Goal: Navigation & Orientation: Find specific page/section

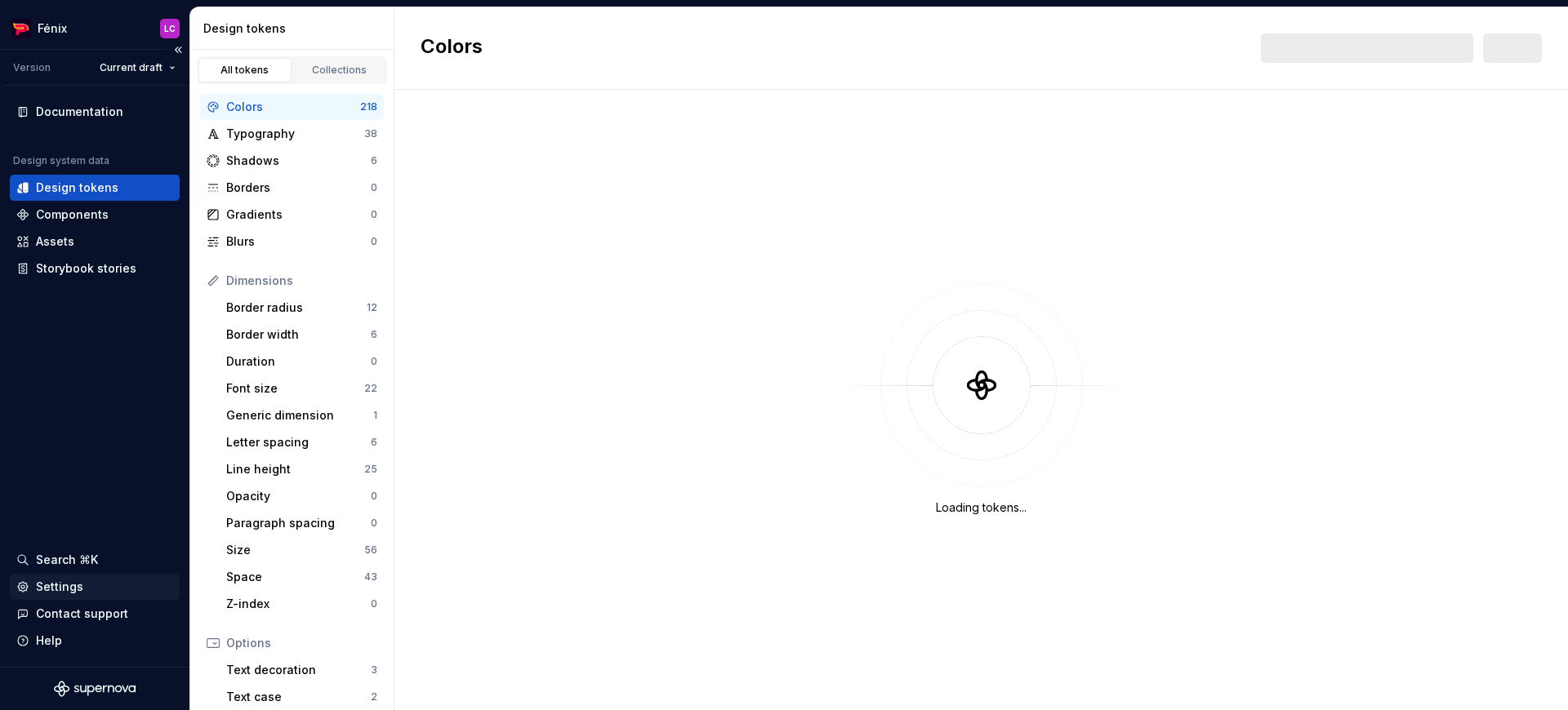
click at [100, 579] on div "Settings" at bounding box center [95, 587] width 157 height 17
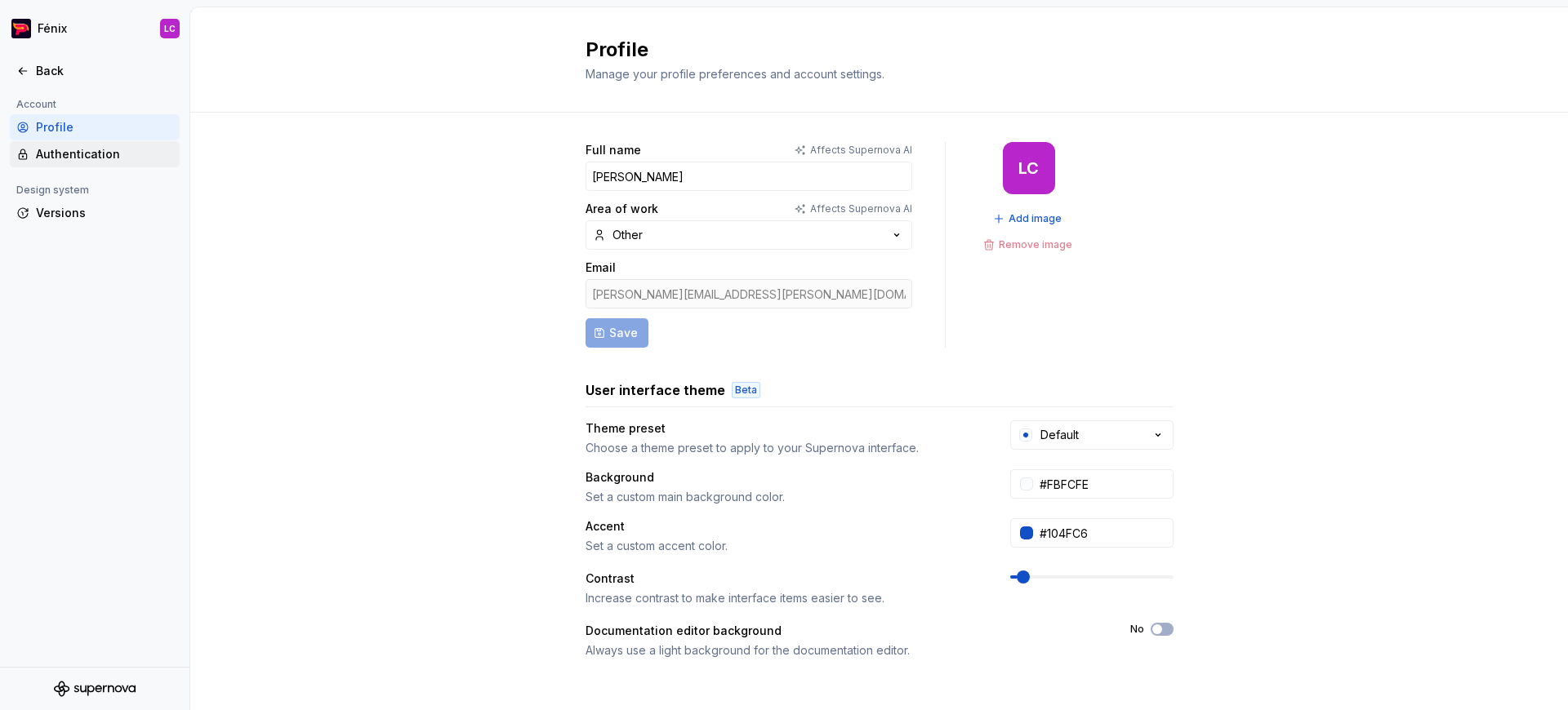
click at [89, 158] on div "Authentication" at bounding box center [104, 154] width 137 height 17
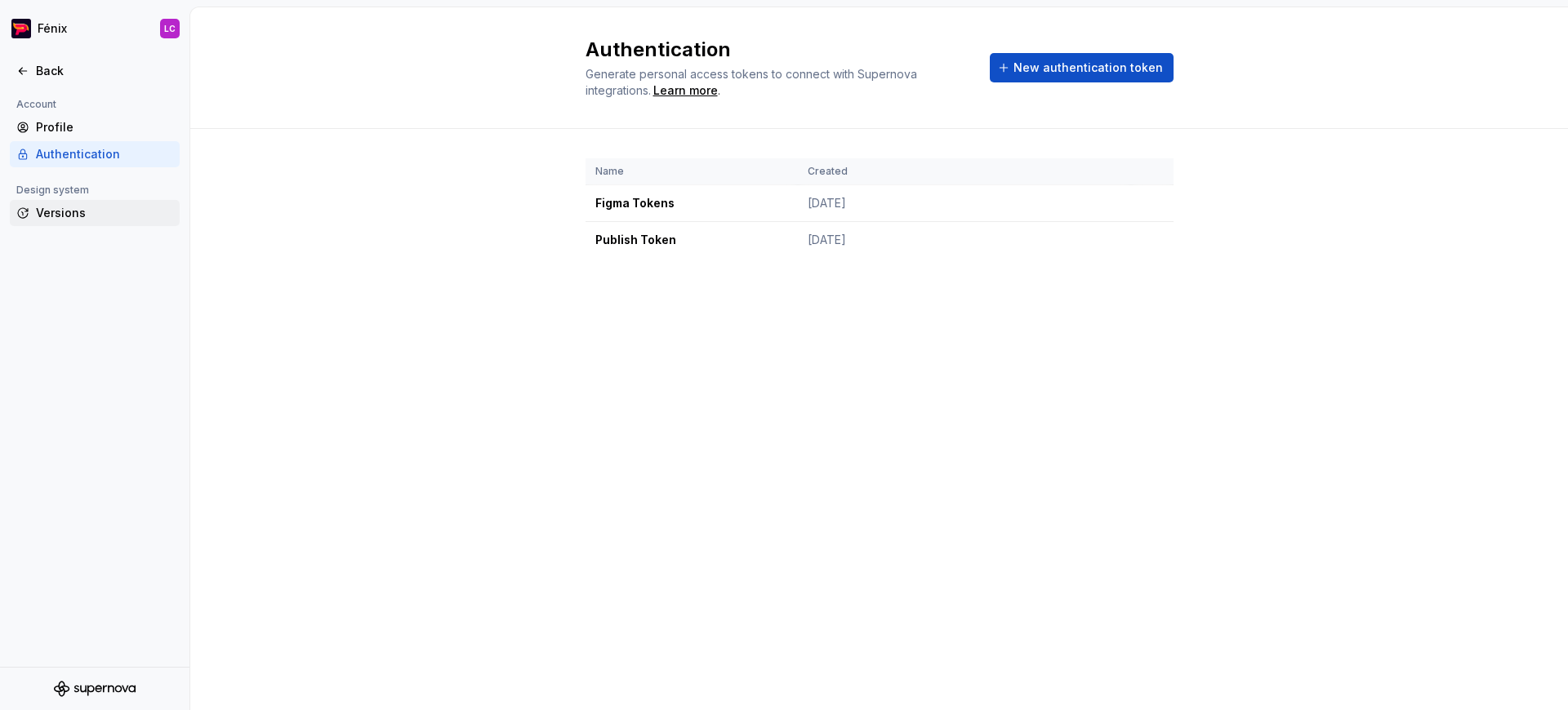
click at [63, 209] on div "Versions" at bounding box center [104, 213] width 137 height 17
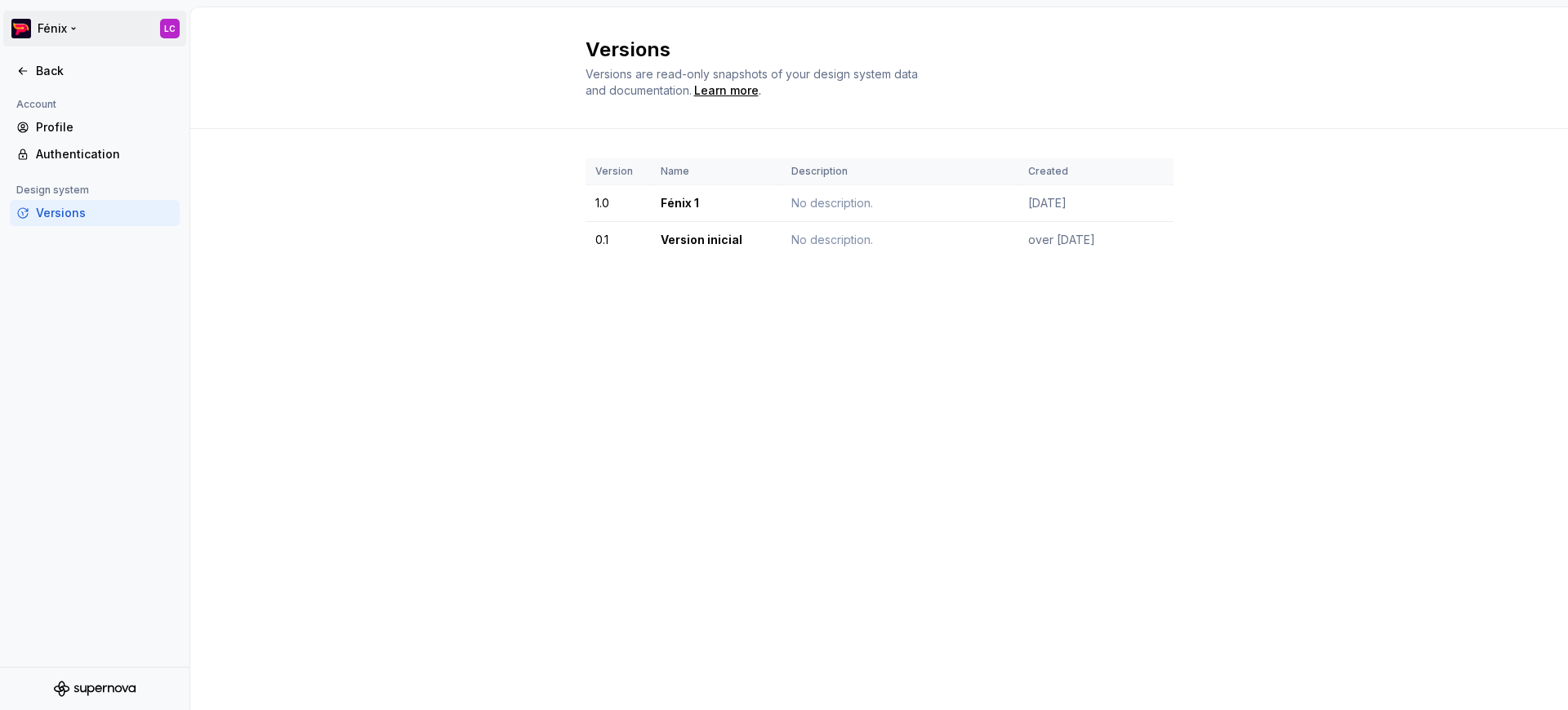
click at [73, 20] on html "Fénix LC Back Account Profile Authentication Design system Versions Versions Ve…" at bounding box center [784, 355] width 1568 height 710
click at [44, 75] on img at bounding box center [33, 75] width 29 height 29
click at [166, 23] on html "Fénix LC Back Account Profile Authentication Design system Versions Versions Ve…" at bounding box center [784, 355] width 1568 height 710
click at [167, 28] on html "Fénix LC Back Account Profile Authentication Design system Versions Versions Ve…" at bounding box center [784, 355] width 1568 height 710
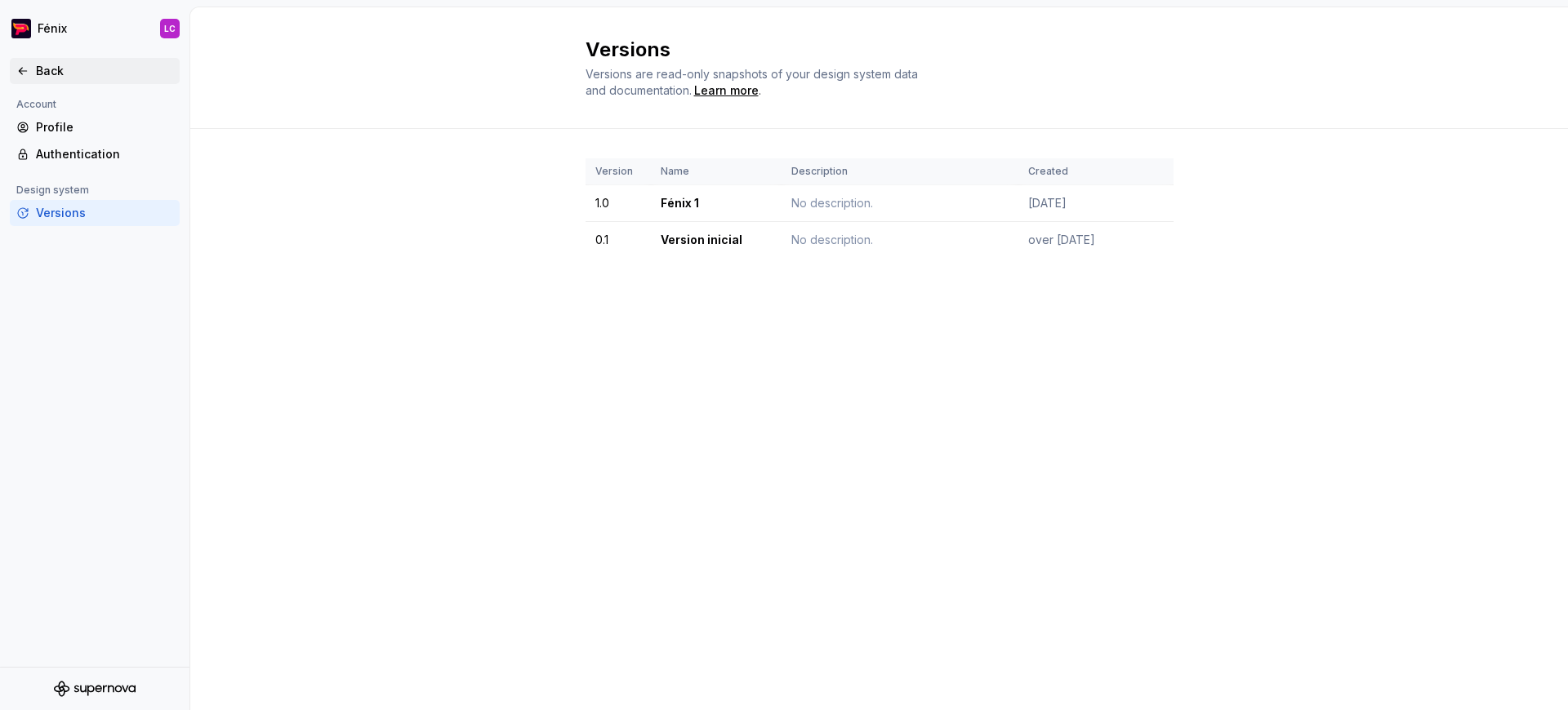
click at [29, 66] on div "Back" at bounding box center [95, 71] width 157 height 17
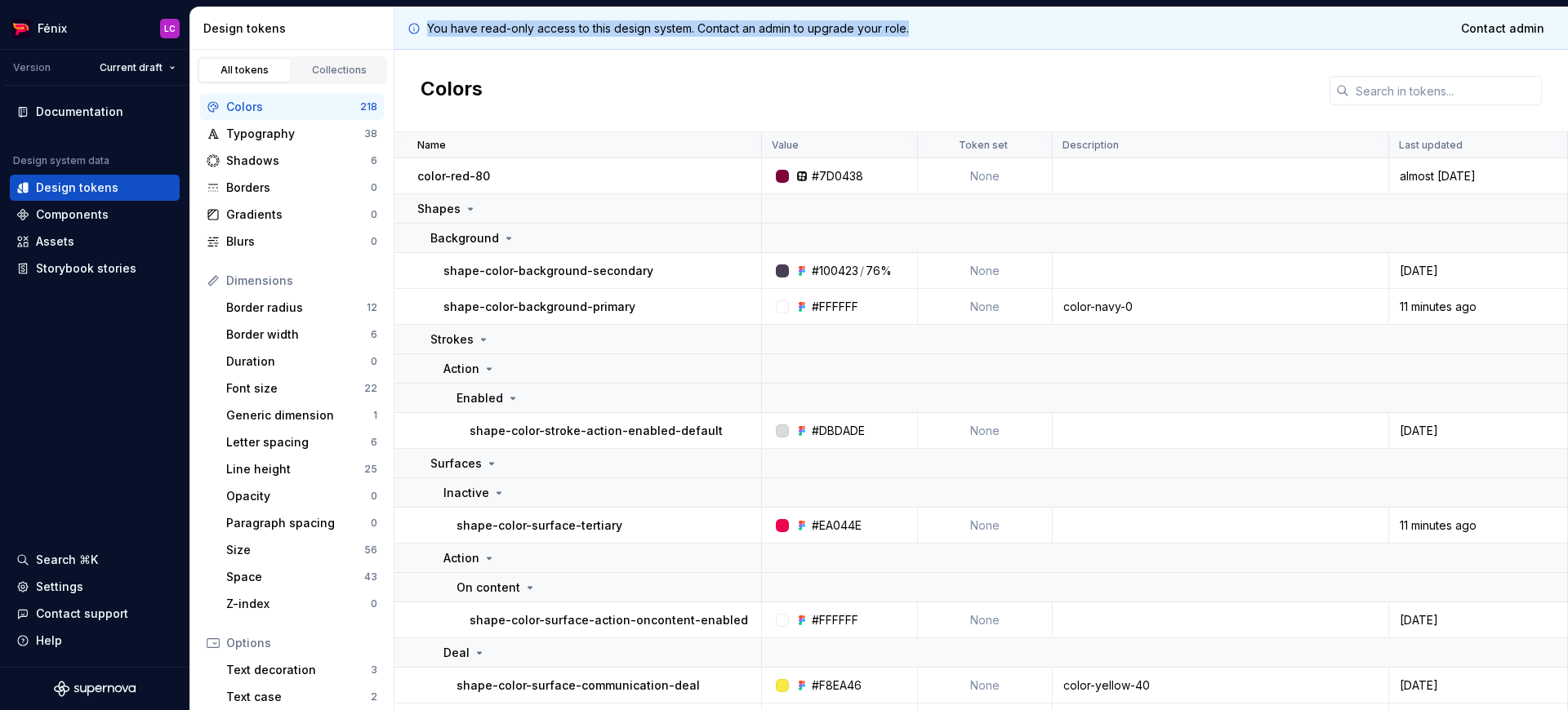
drag, startPoint x: 426, startPoint y: 27, endPoint x: 948, endPoint y: 32, distance: 522.0
click at [948, 32] on div "You have read-only access to this design system. Contact an admin to upgrade yo…" at bounding box center [981, 28] width 1174 height 42
copy p "You have read-only access to this design system. Contact an admin to upgrade yo…"
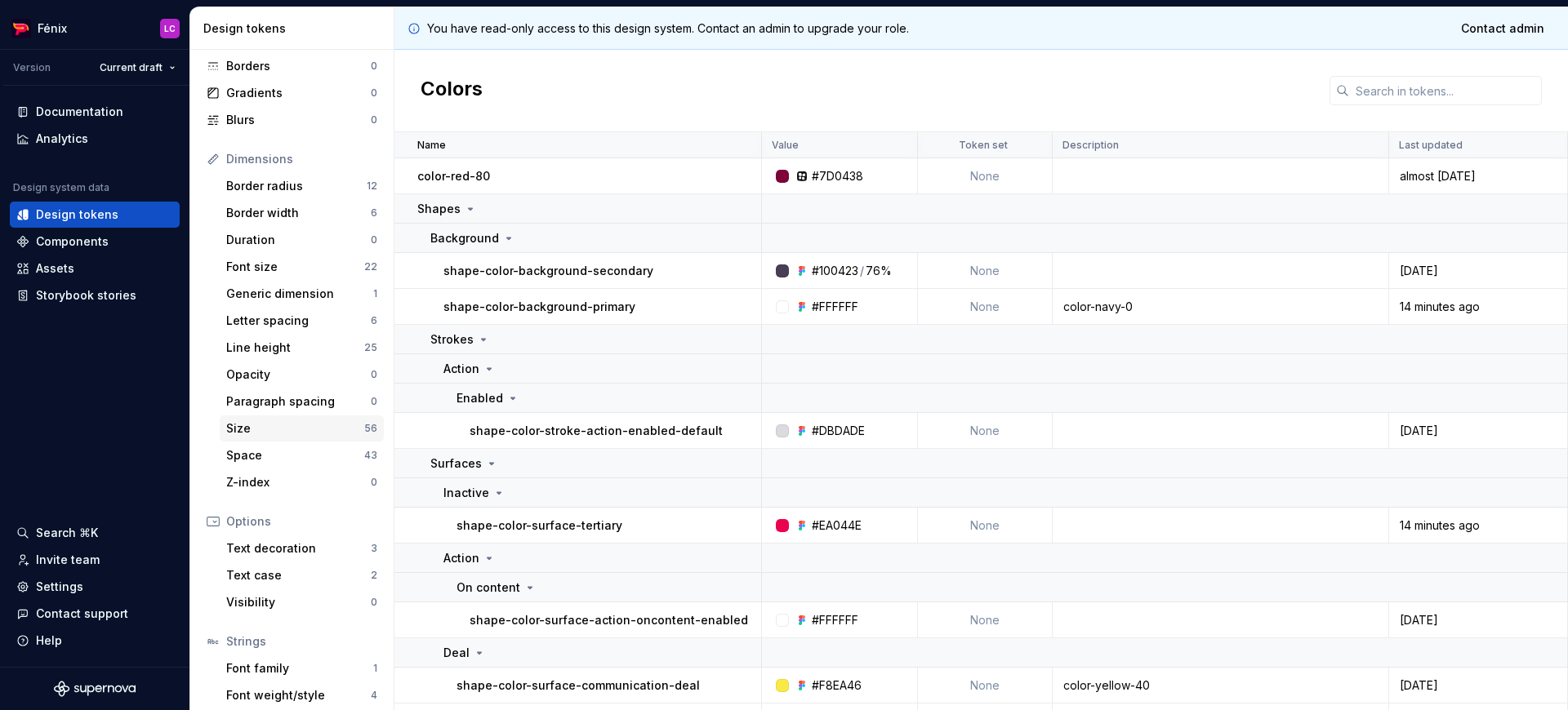
scroll to position [184, 0]
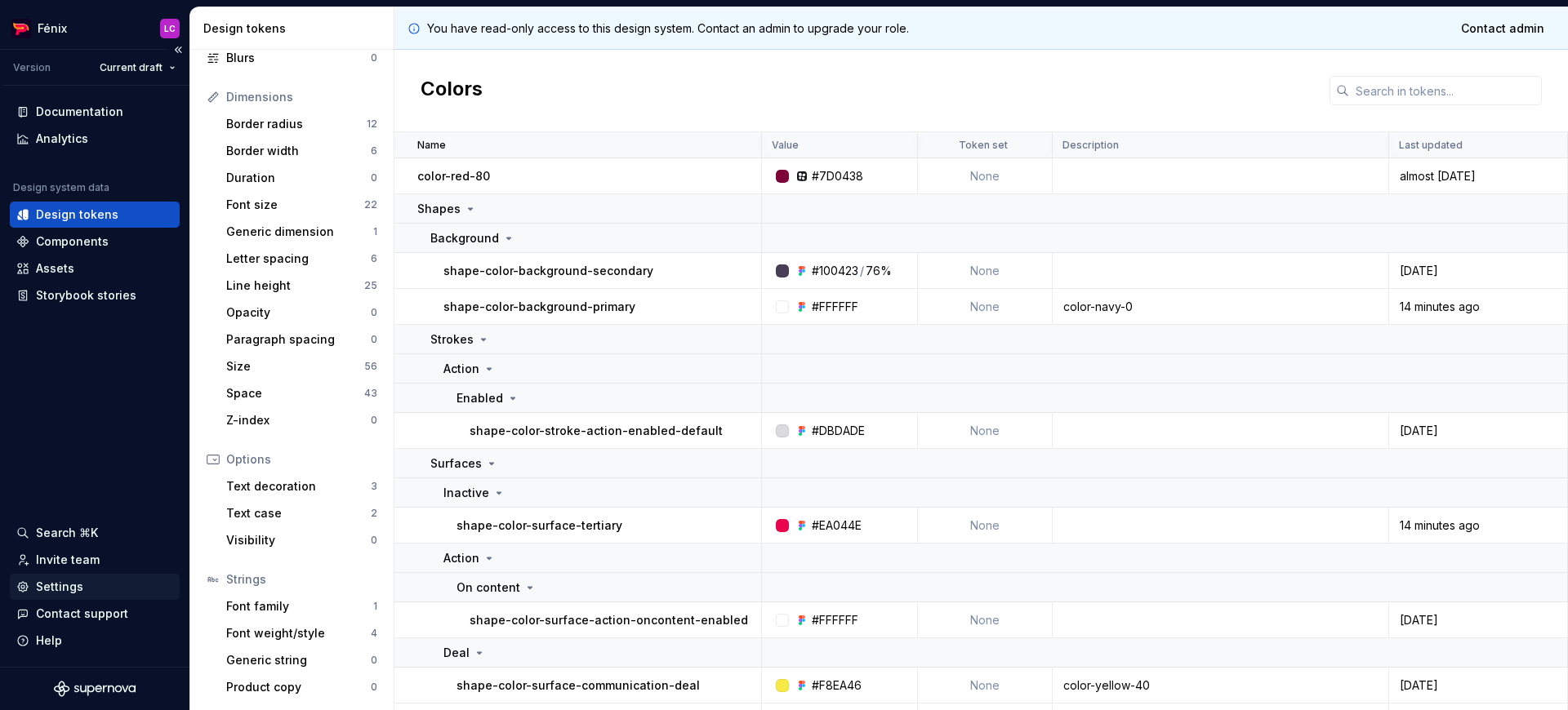
click at [92, 583] on div "Settings" at bounding box center [95, 587] width 157 height 17
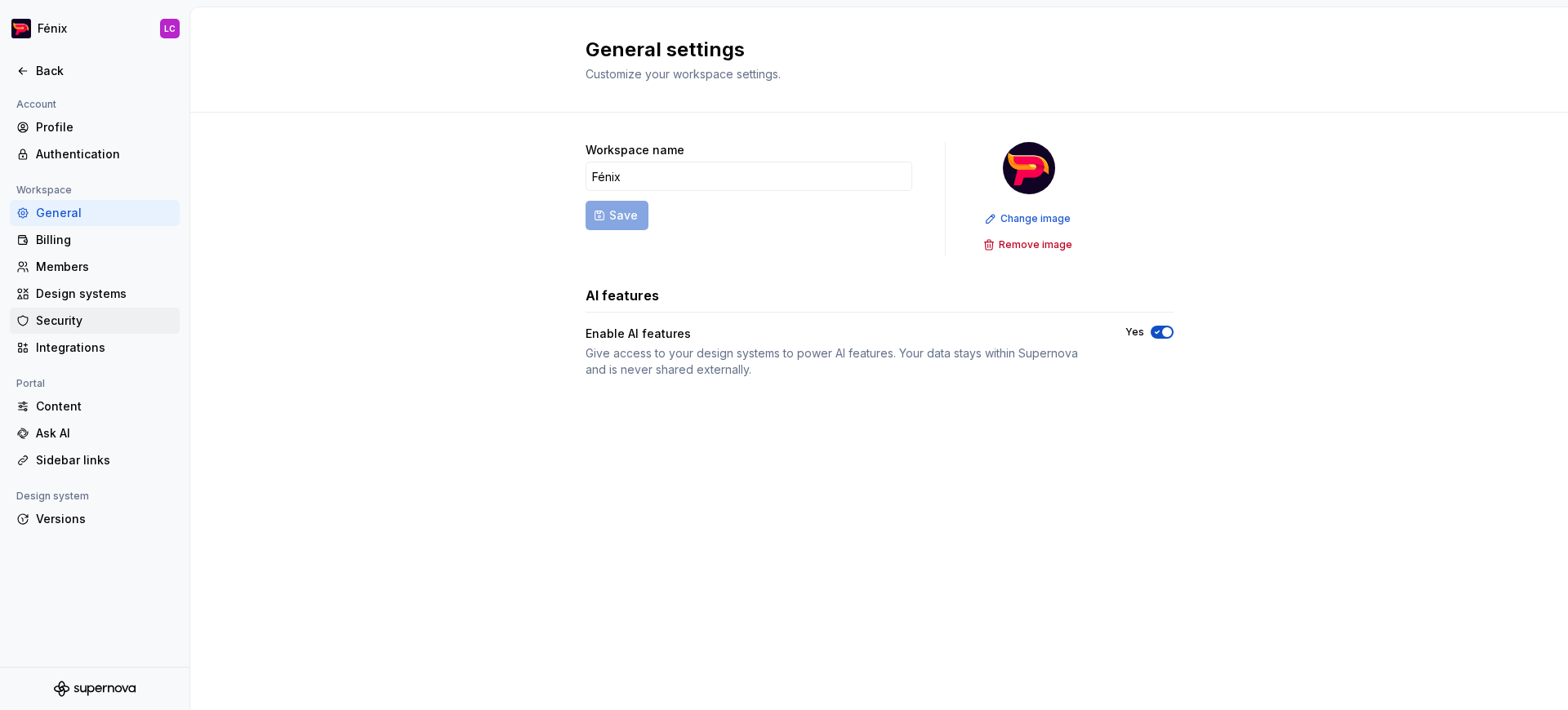
click at [64, 319] on div "Security" at bounding box center [104, 321] width 137 height 17
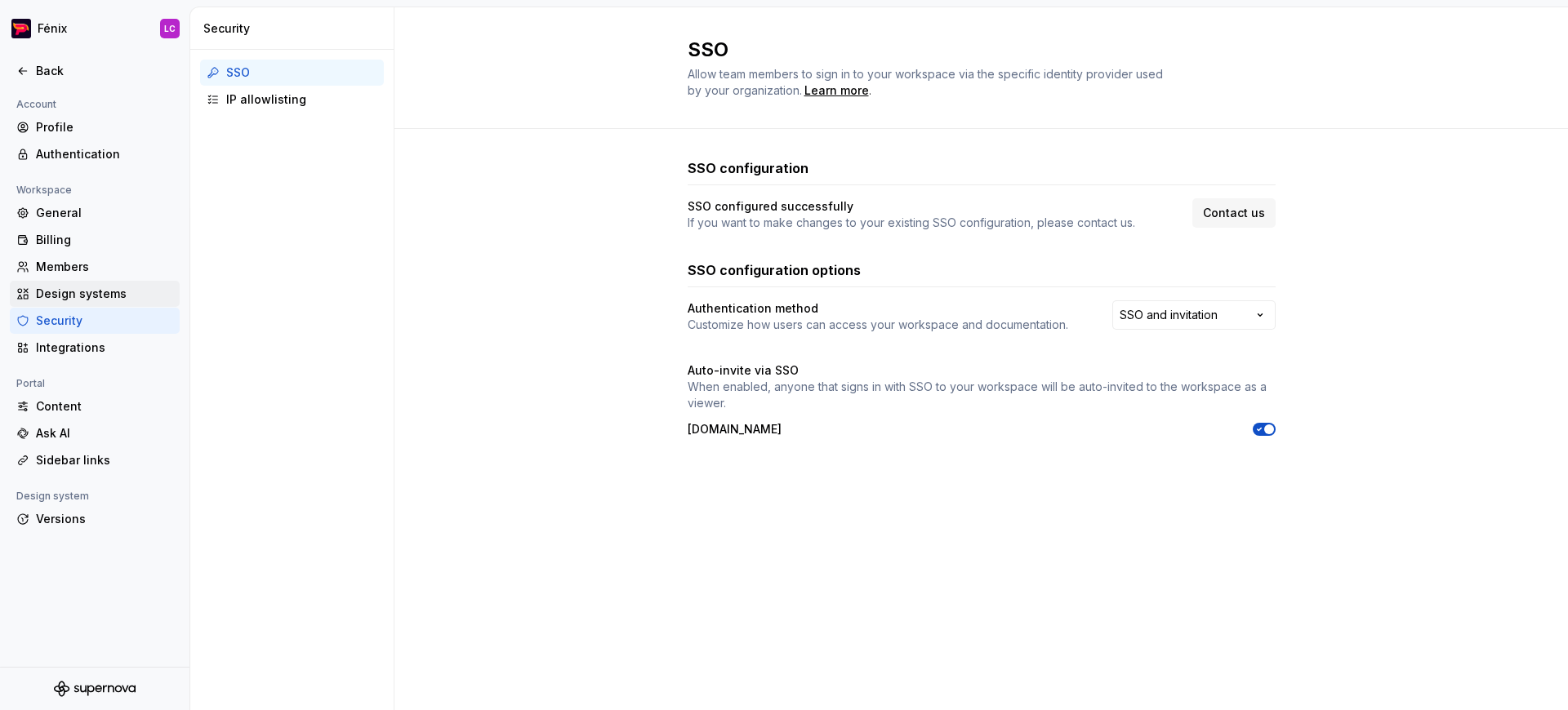
click at [53, 287] on div "Design systems" at bounding box center [104, 294] width 137 height 17
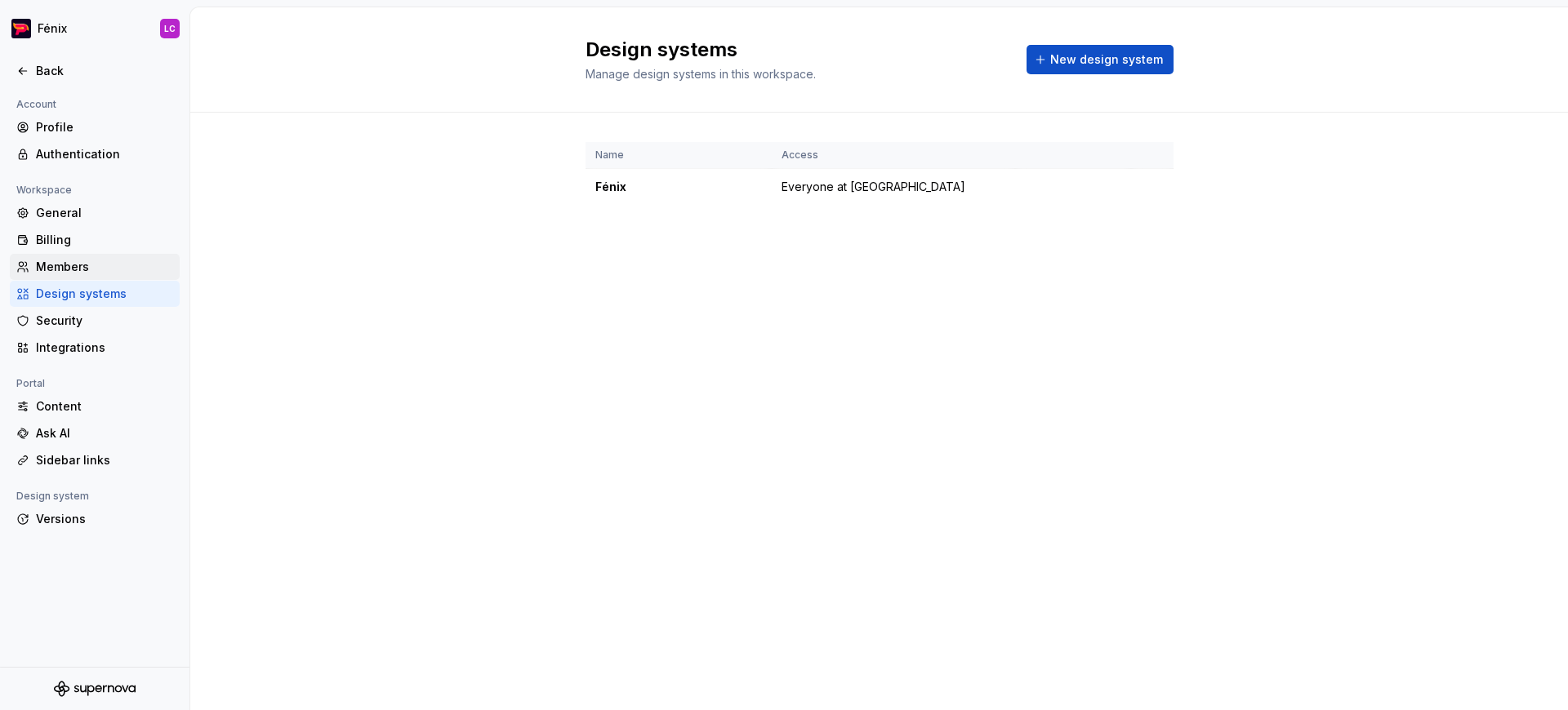
click at [64, 268] on div "Members" at bounding box center [104, 267] width 137 height 17
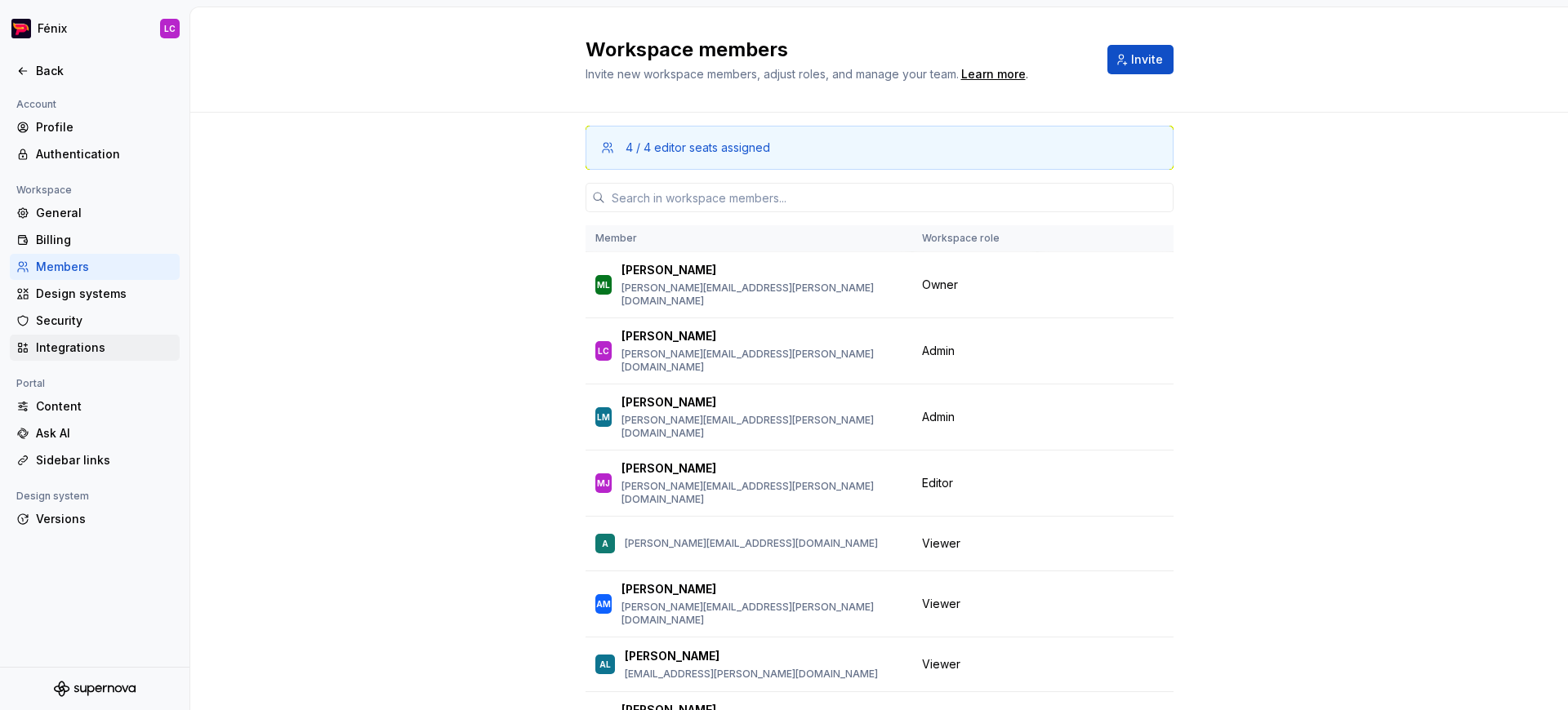
click at [68, 341] on div "Integrations" at bounding box center [104, 348] width 137 height 17
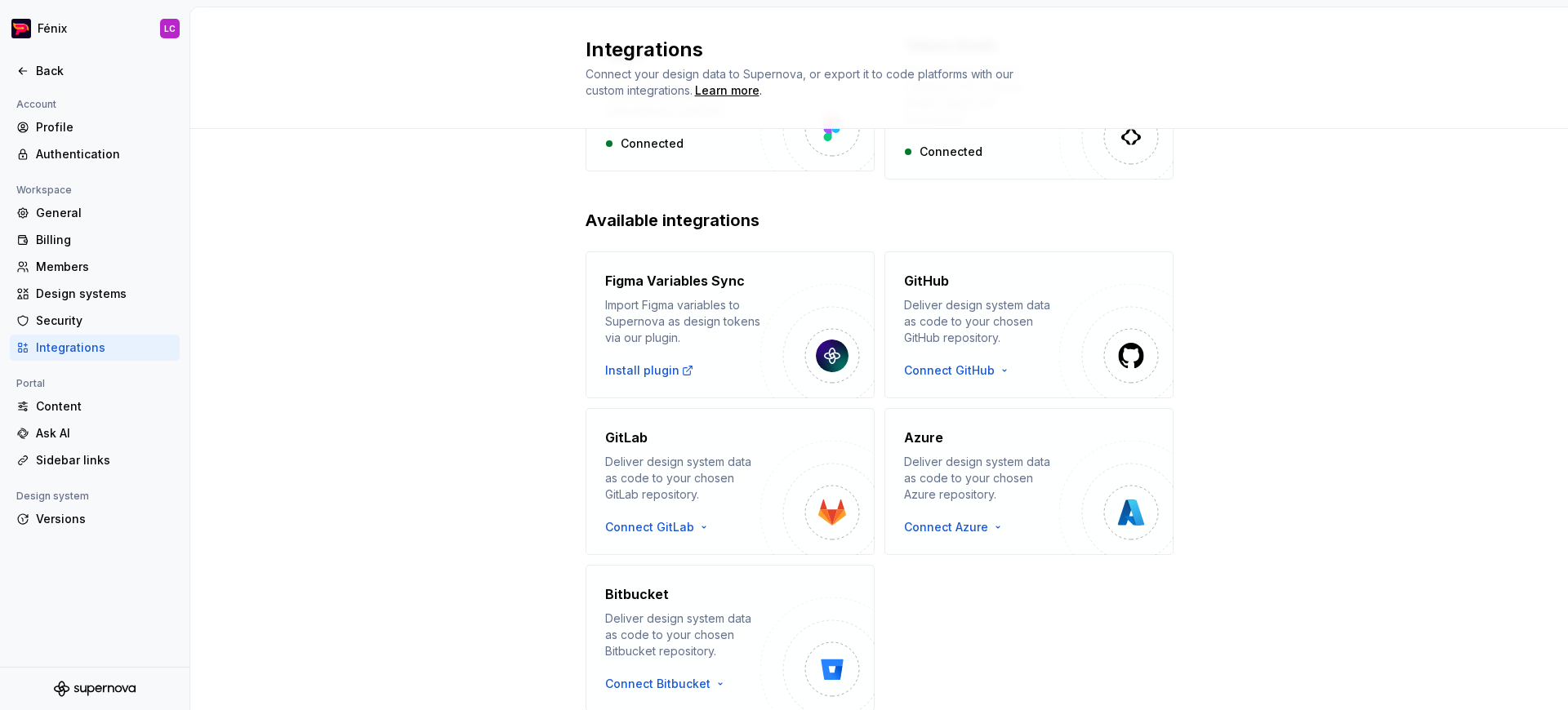
scroll to position [231, 0]
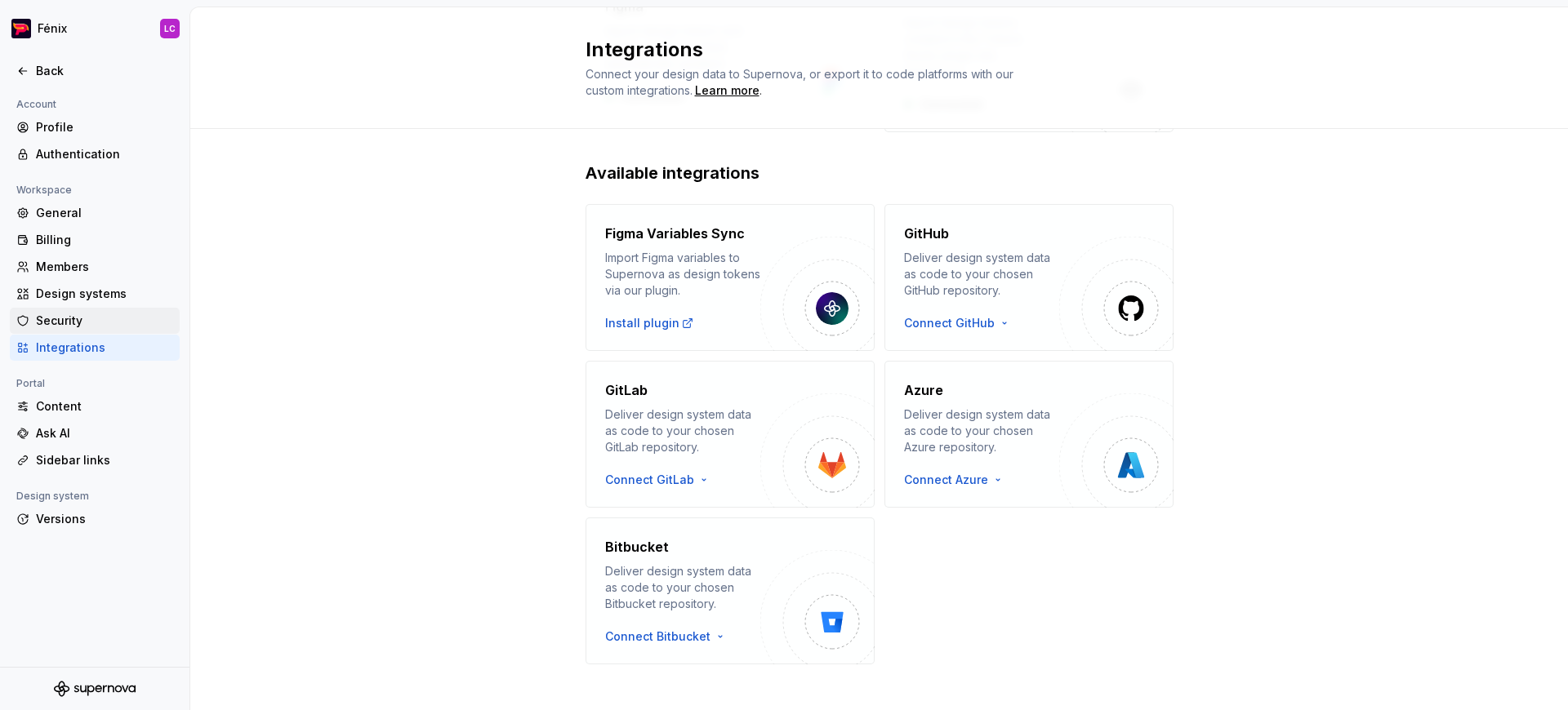
click at [53, 321] on div "Security" at bounding box center [104, 321] width 137 height 17
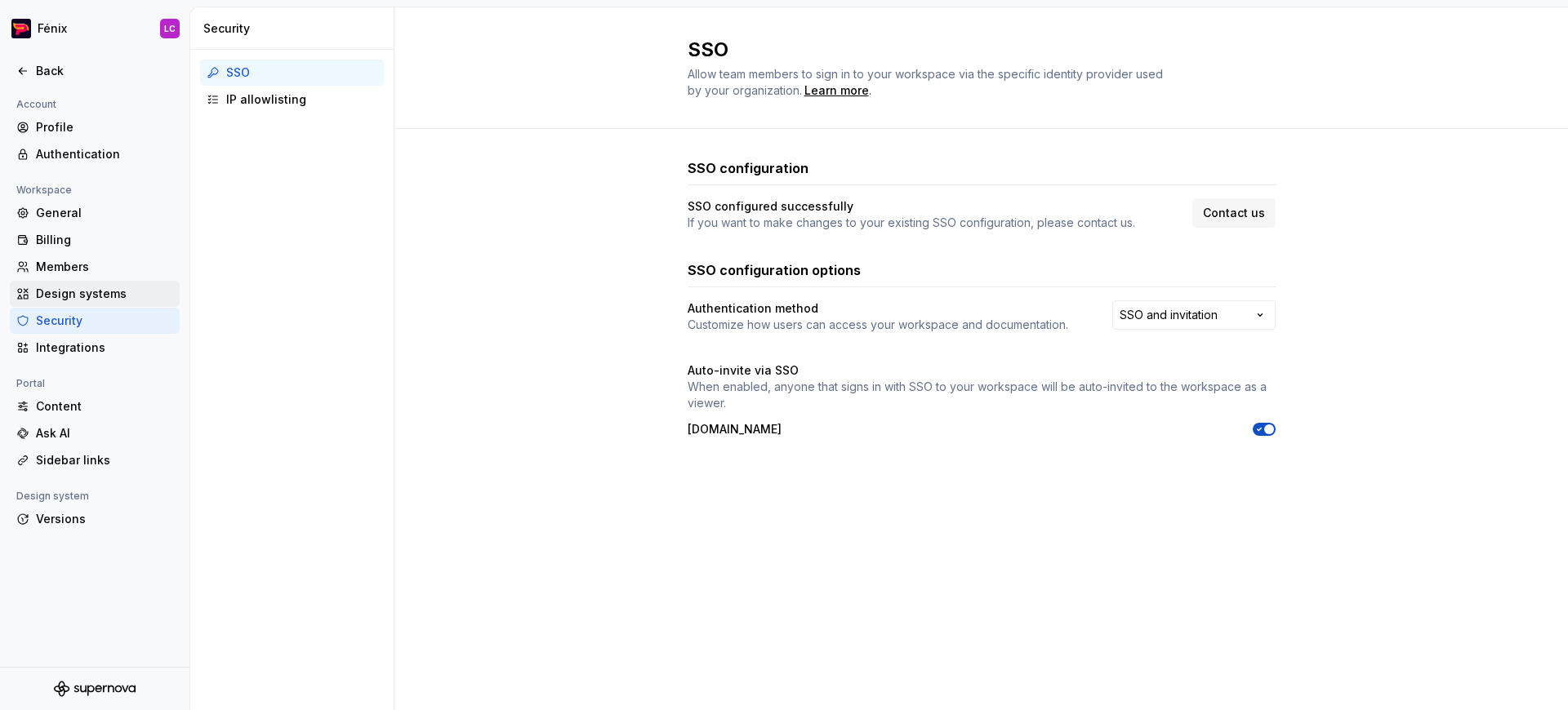
click at [135, 289] on div "Design systems" at bounding box center [104, 294] width 137 height 17
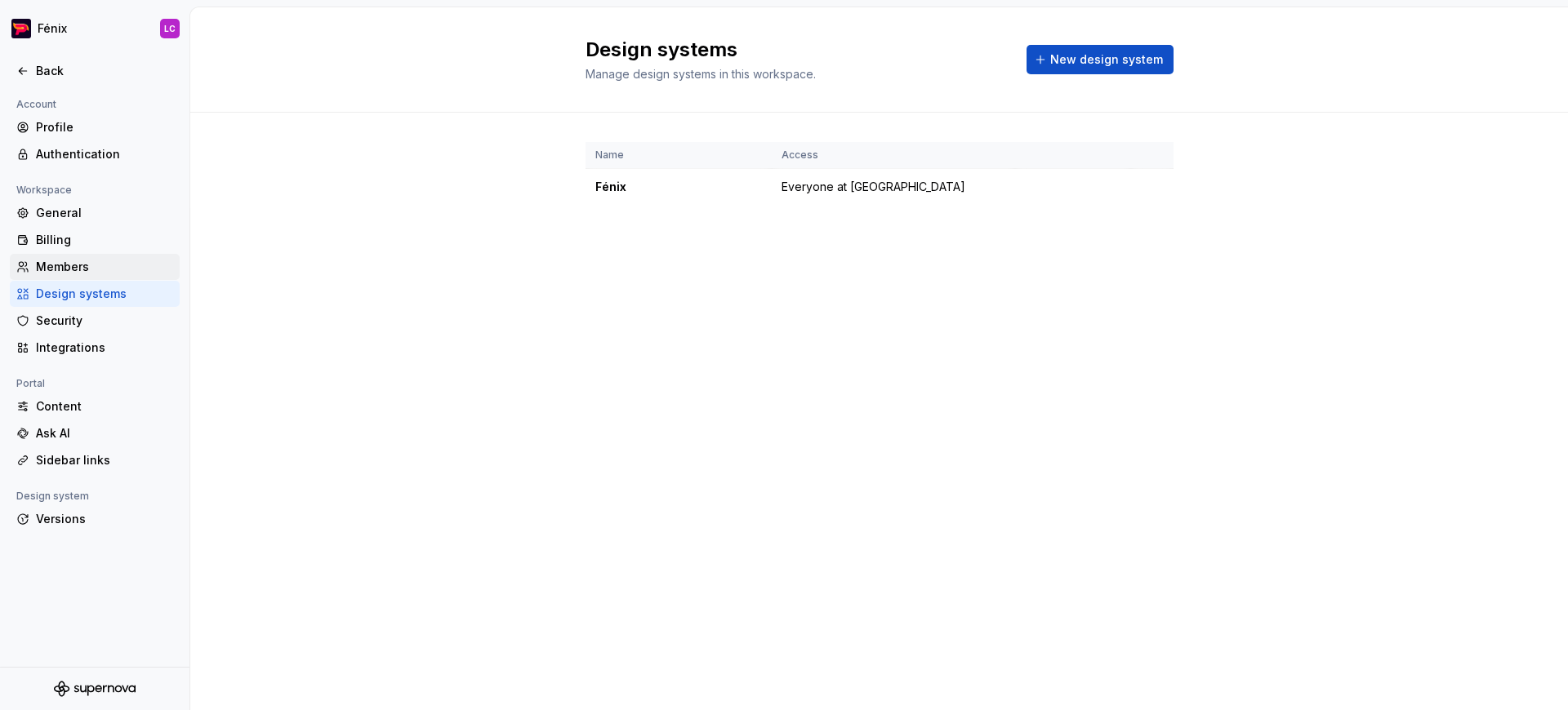
click at [104, 273] on div "Members" at bounding box center [104, 267] width 137 height 17
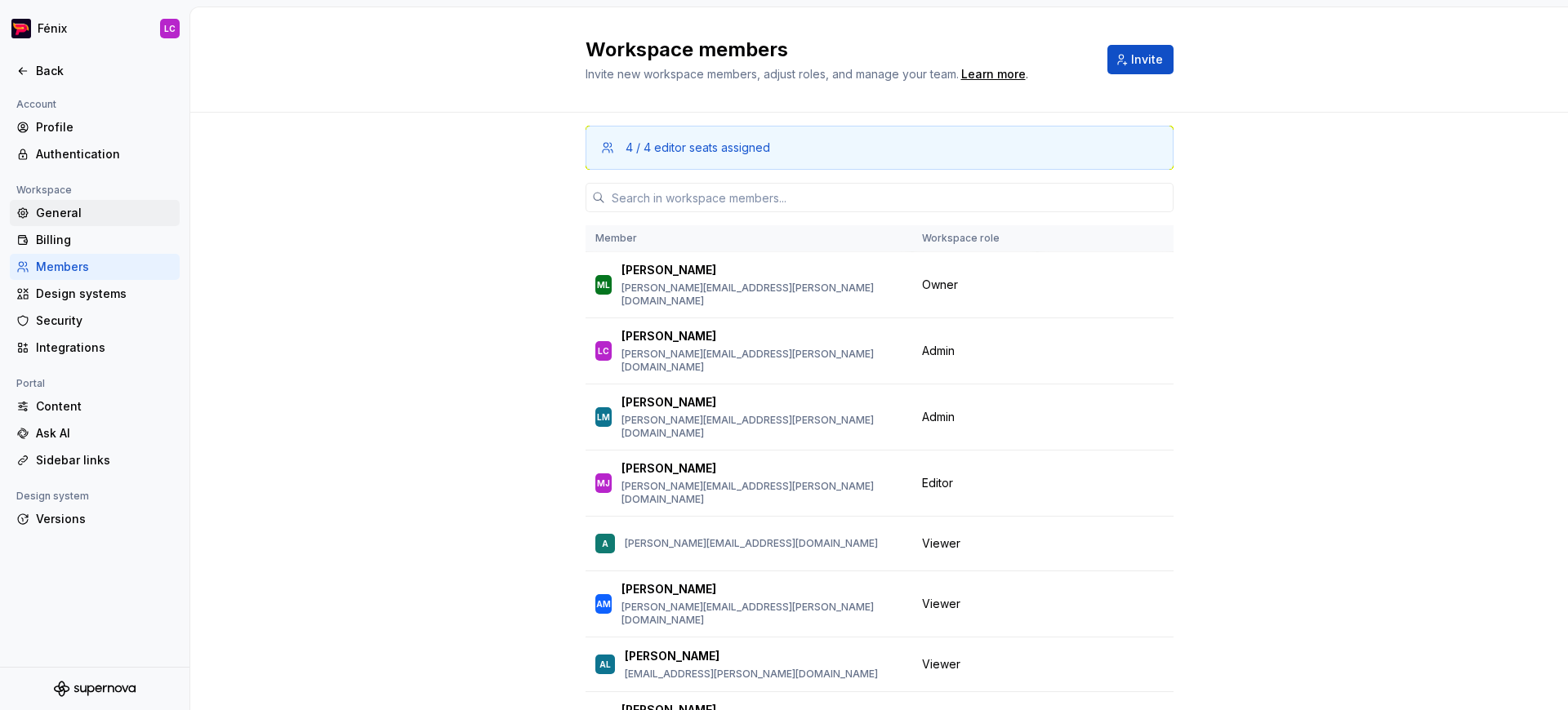
click at [119, 209] on div "General" at bounding box center [104, 213] width 137 height 17
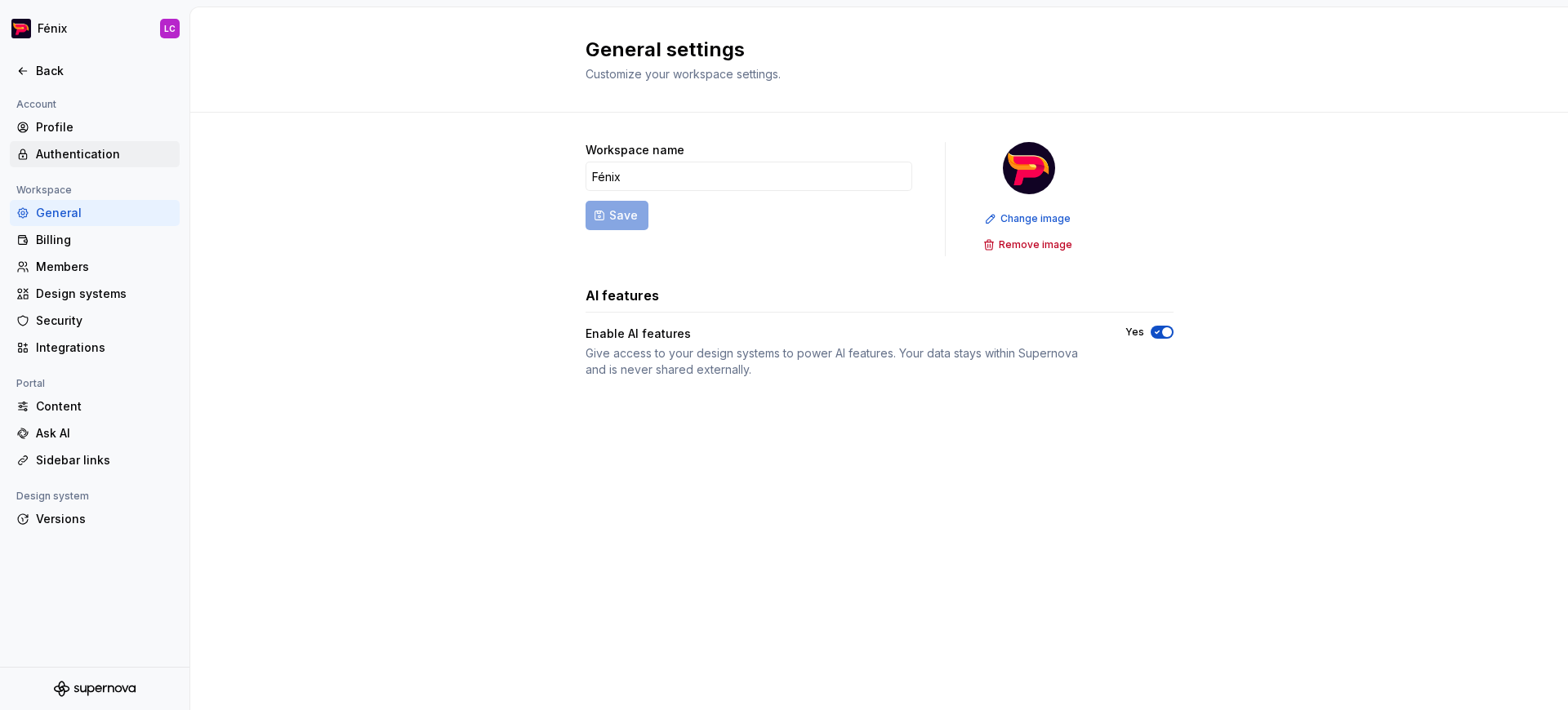
click at [95, 153] on div "Authentication" at bounding box center [104, 154] width 137 height 17
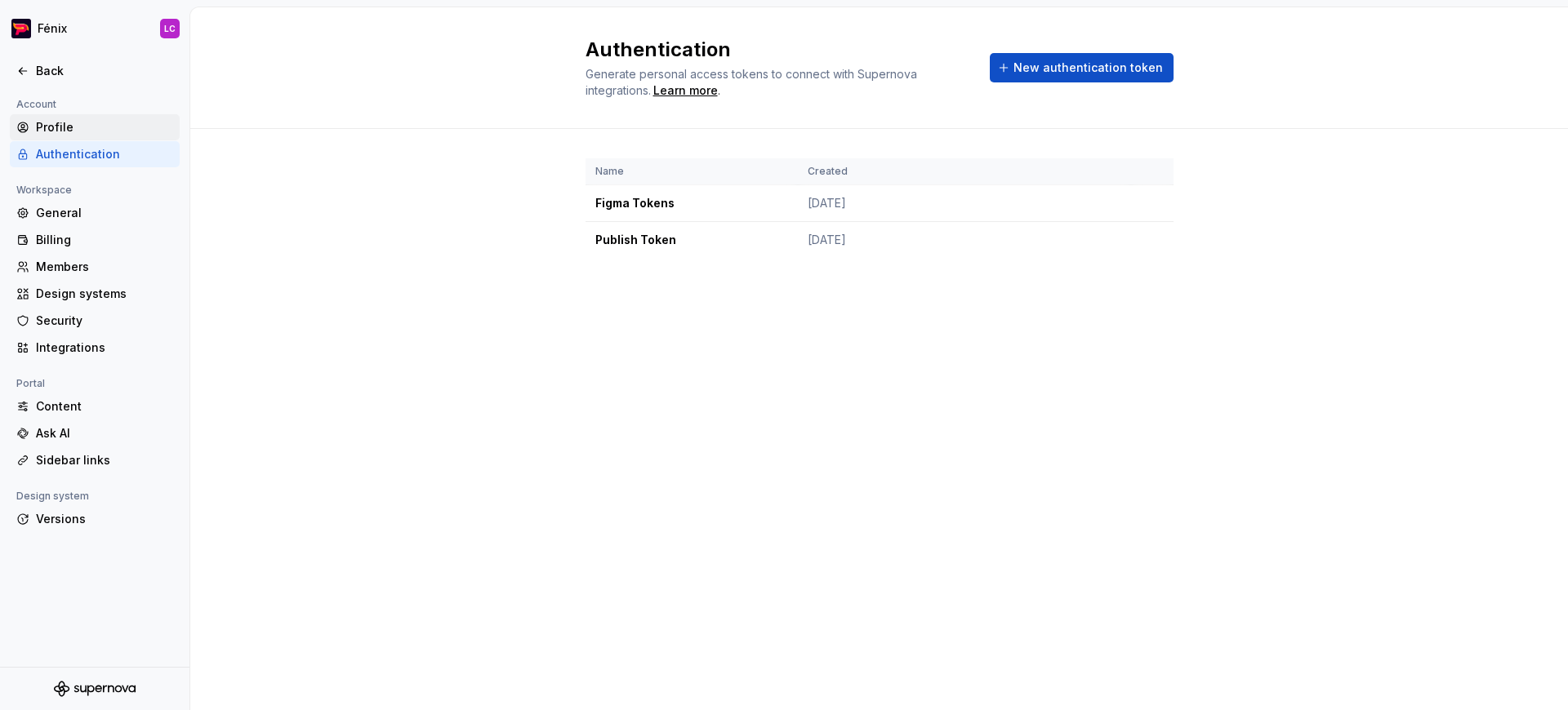
click at [92, 128] on div "Profile" at bounding box center [104, 128] width 137 height 17
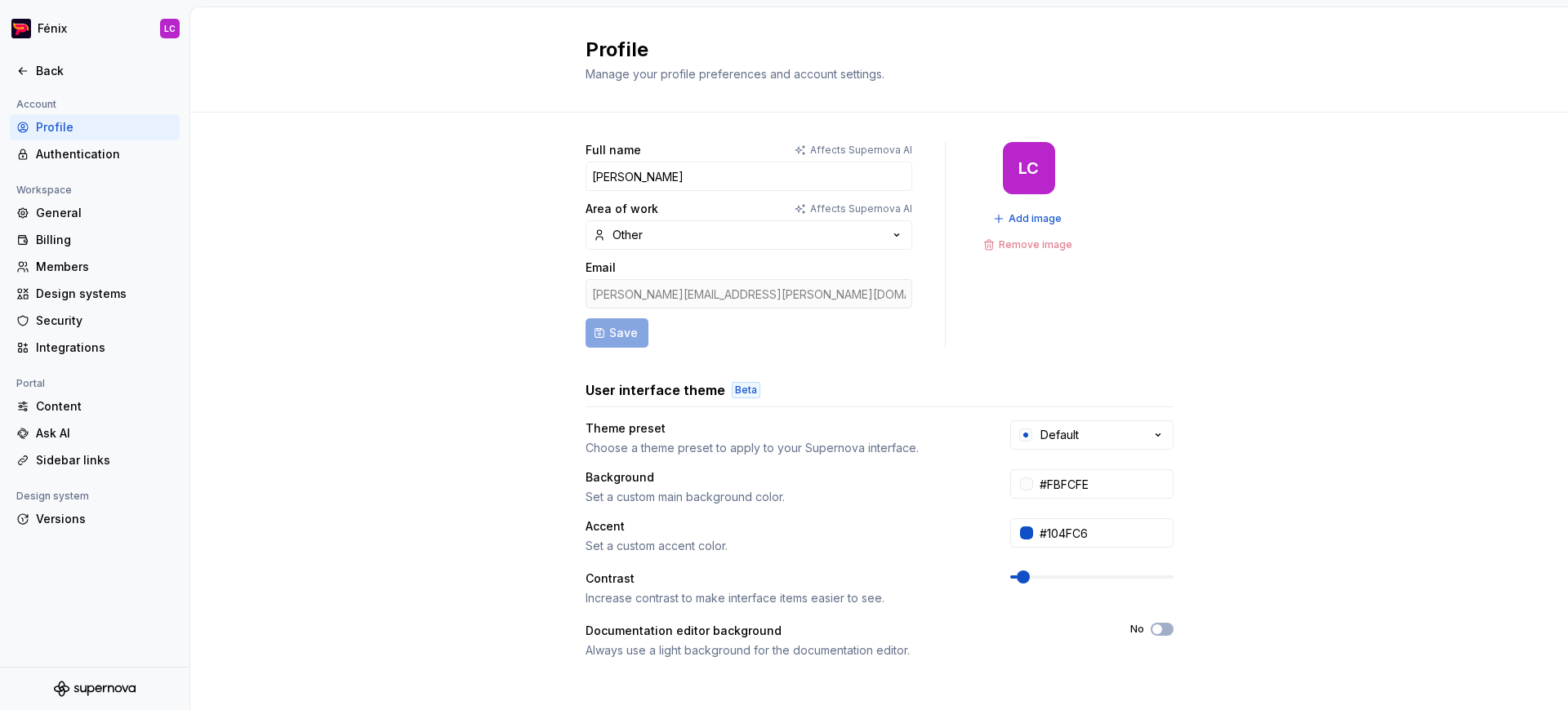
scroll to position [3, 0]
click at [36, 74] on div "Back" at bounding box center [104, 71] width 137 height 17
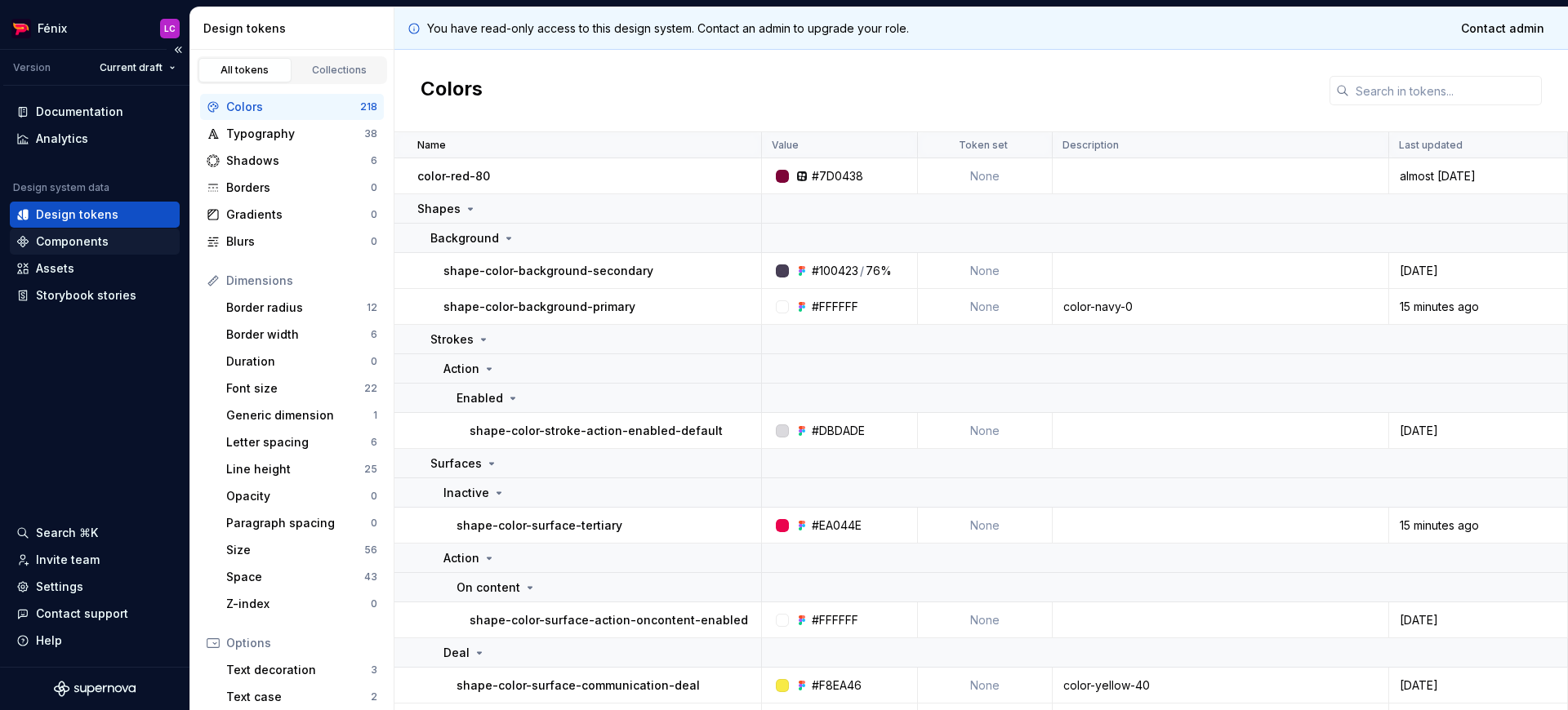
click at [100, 243] on div "Components" at bounding box center [72, 242] width 73 height 17
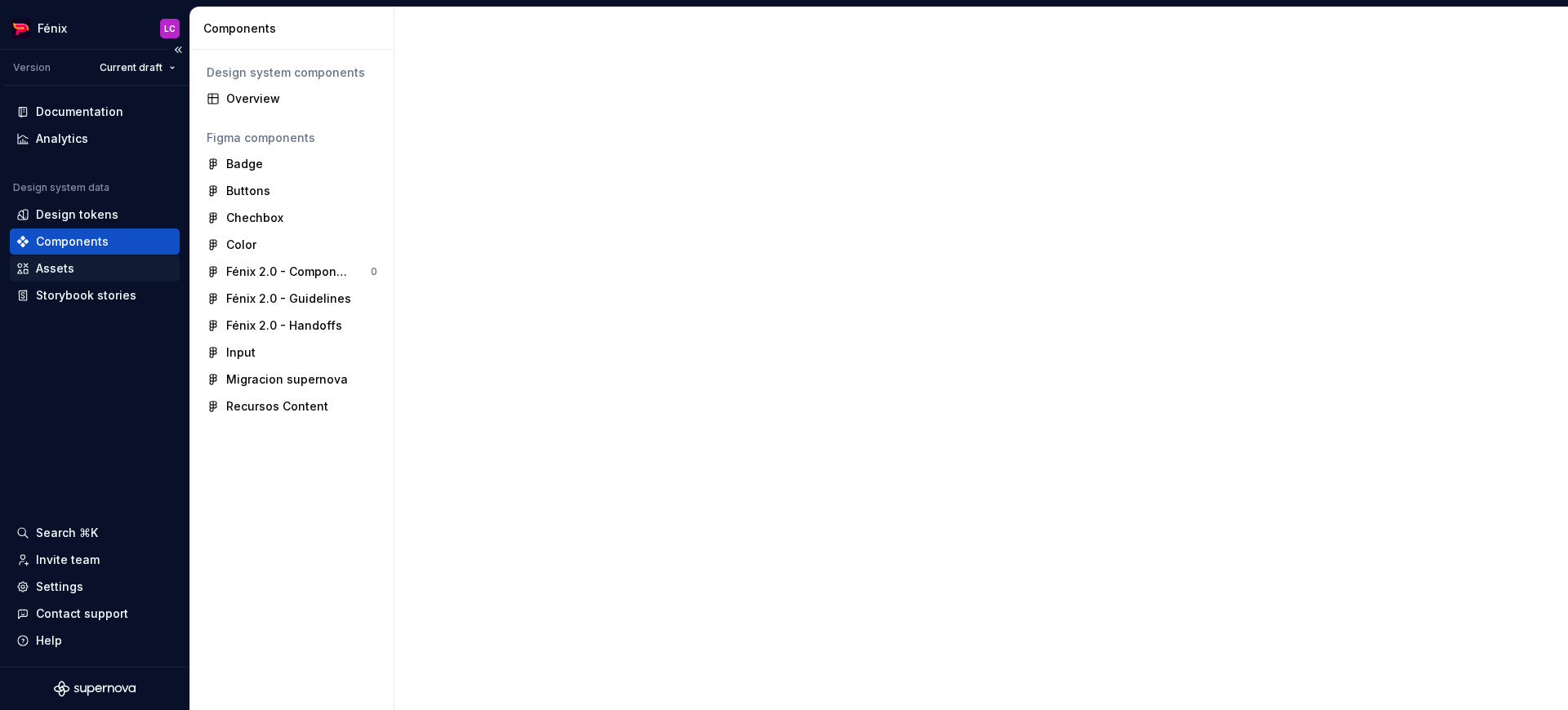
click at [83, 265] on div "Assets" at bounding box center [95, 269] width 157 height 17
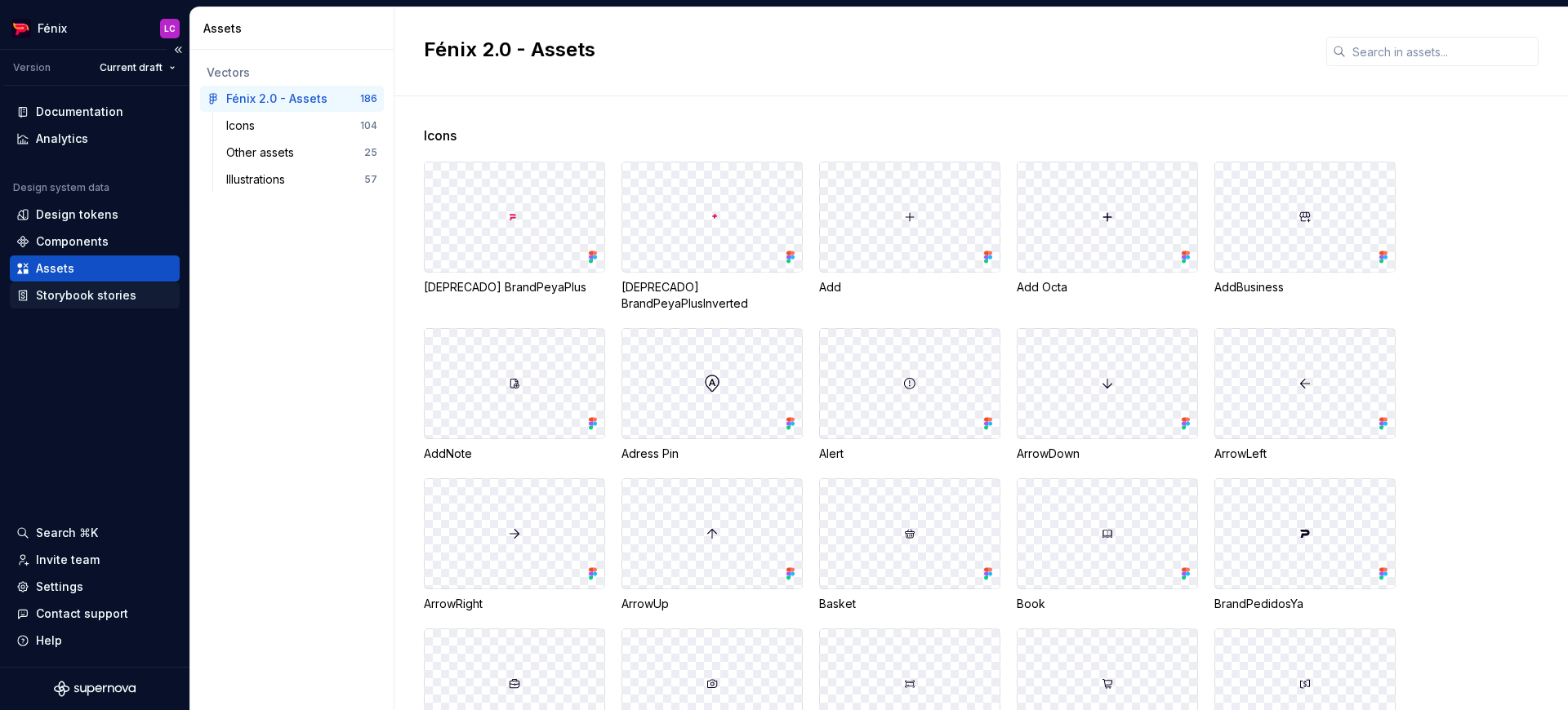
click at [98, 298] on div "Storybook stories" at bounding box center [85, 296] width 100 height 17
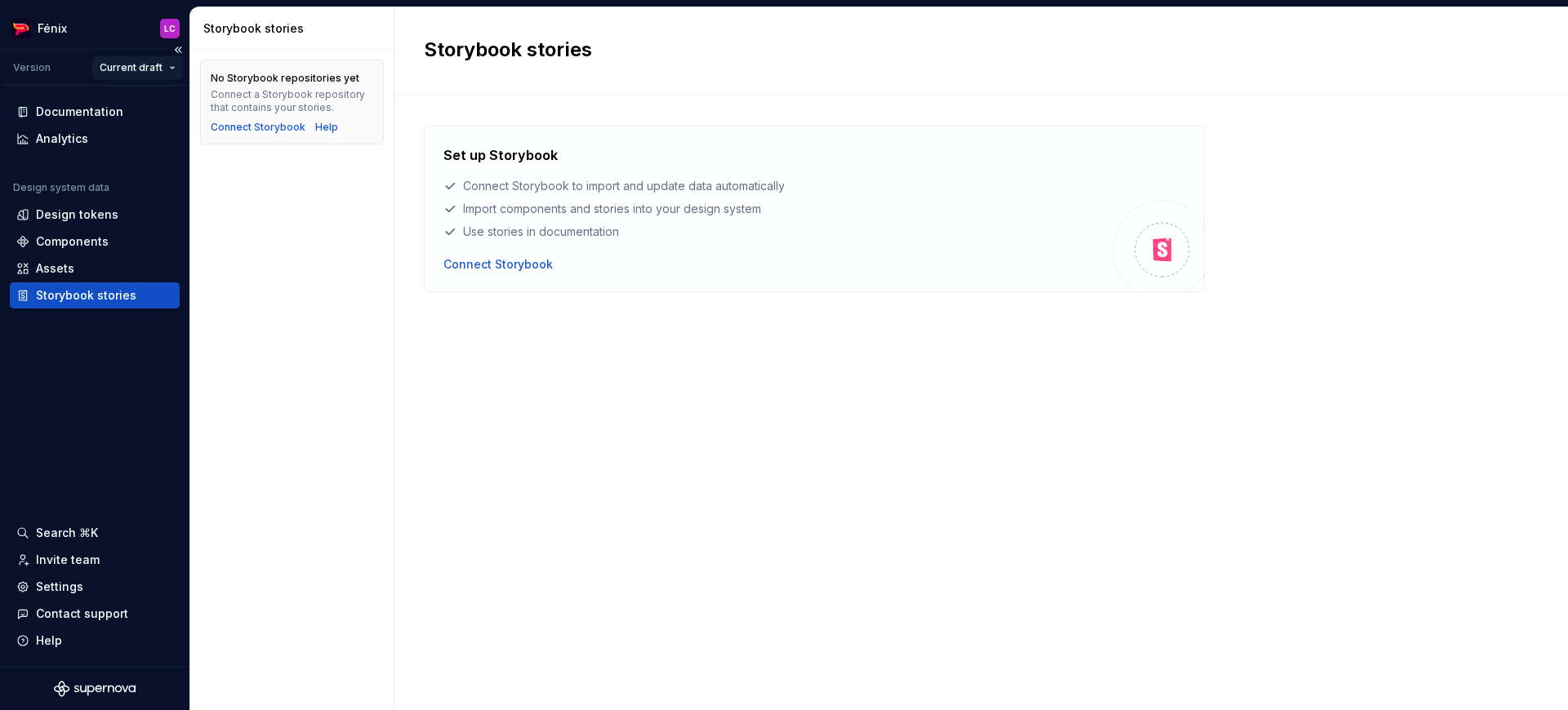
click at [127, 65] on html "Fénix LC Version Current draft Documentation Analytics Design system data Desig…" at bounding box center [784, 355] width 1568 height 710
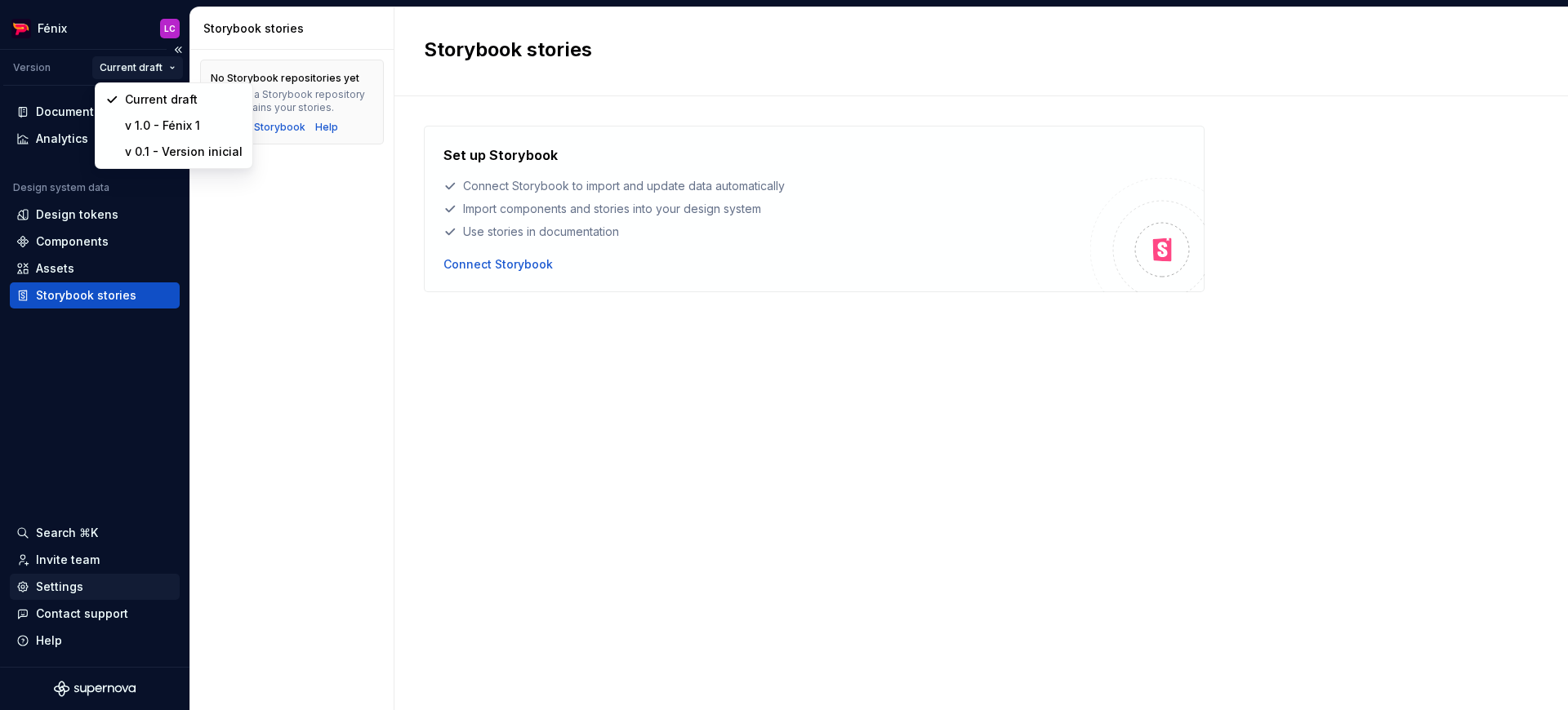
click at [70, 577] on html "Fénix LC Version Current draft Documentation Analytics Design system data Desig…" at bounding box center [784, 355] width 1568 height 710
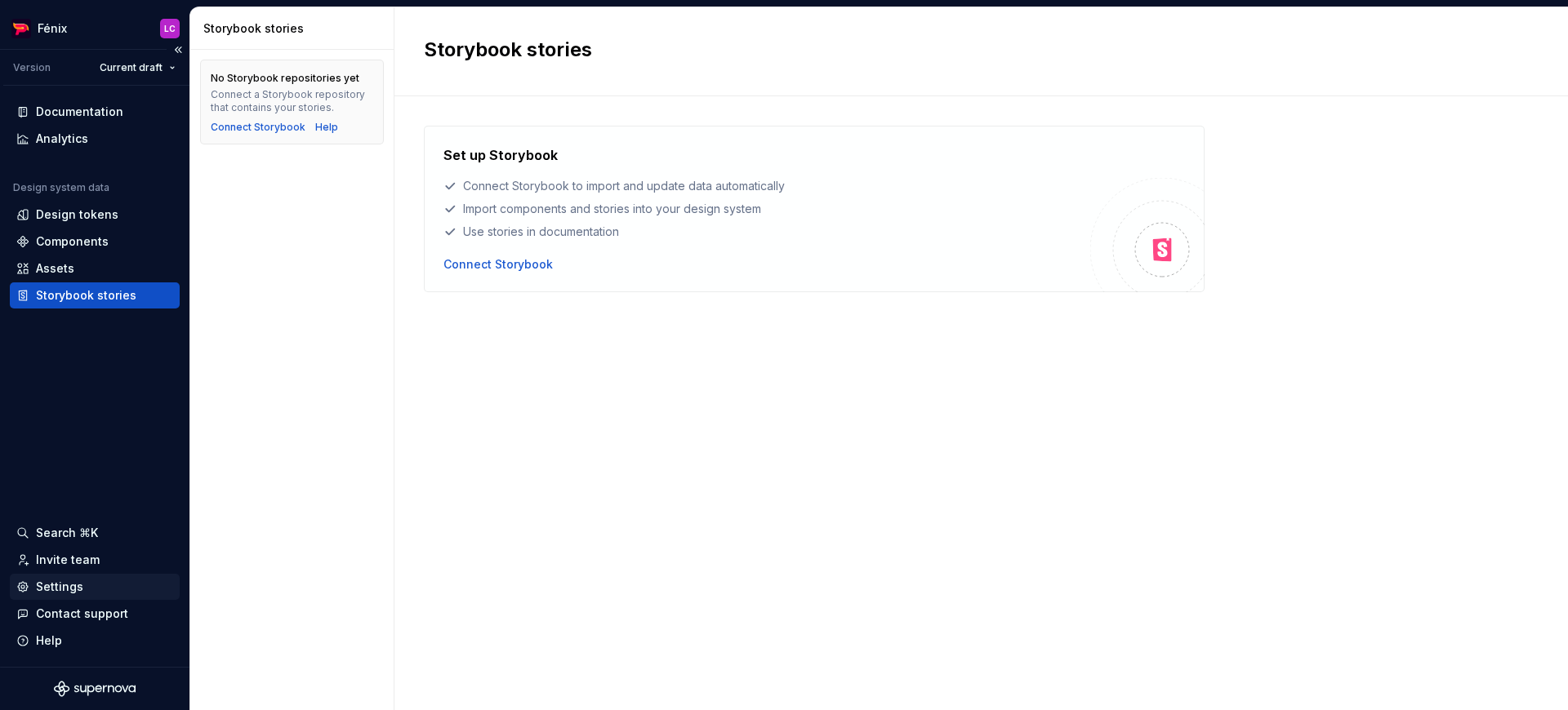
click at [62, 586] on div "Settings" at bounding box center [60, 587] width 48 height 17
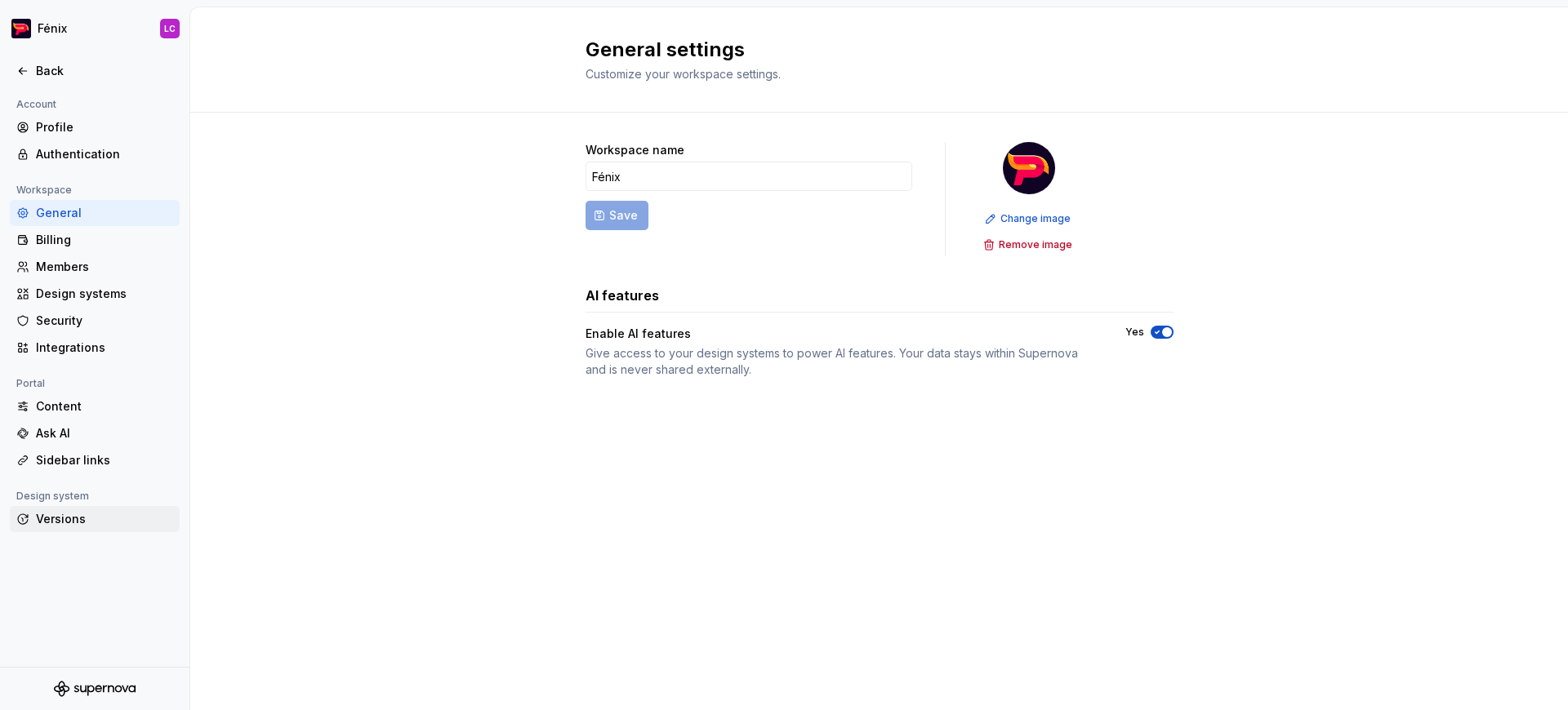
click at [77, 528] on div "Versions" at bounding box center [95, 519] width 170 height 26
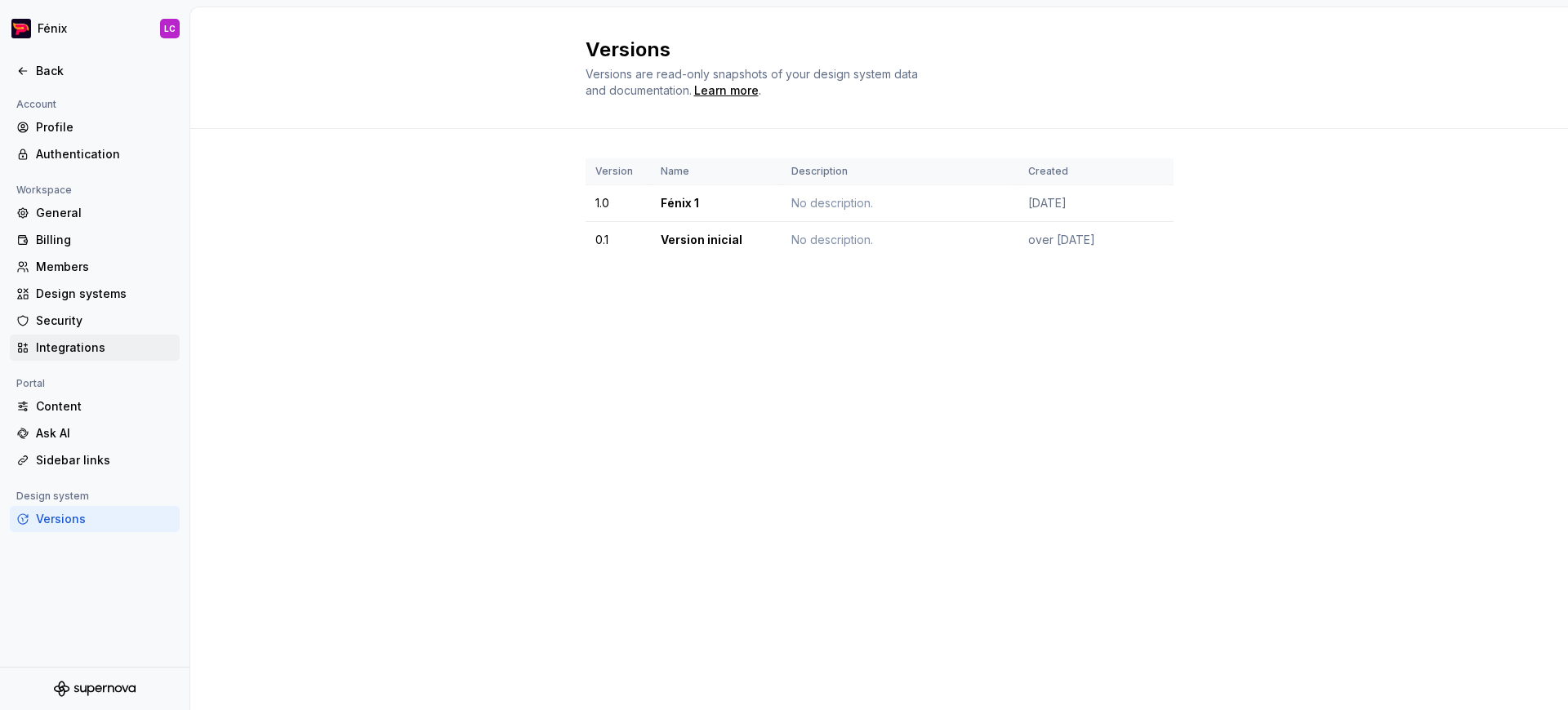
click at [97, 347] on div "Integrations" at bounding box center [104, 348] width 137 height 17
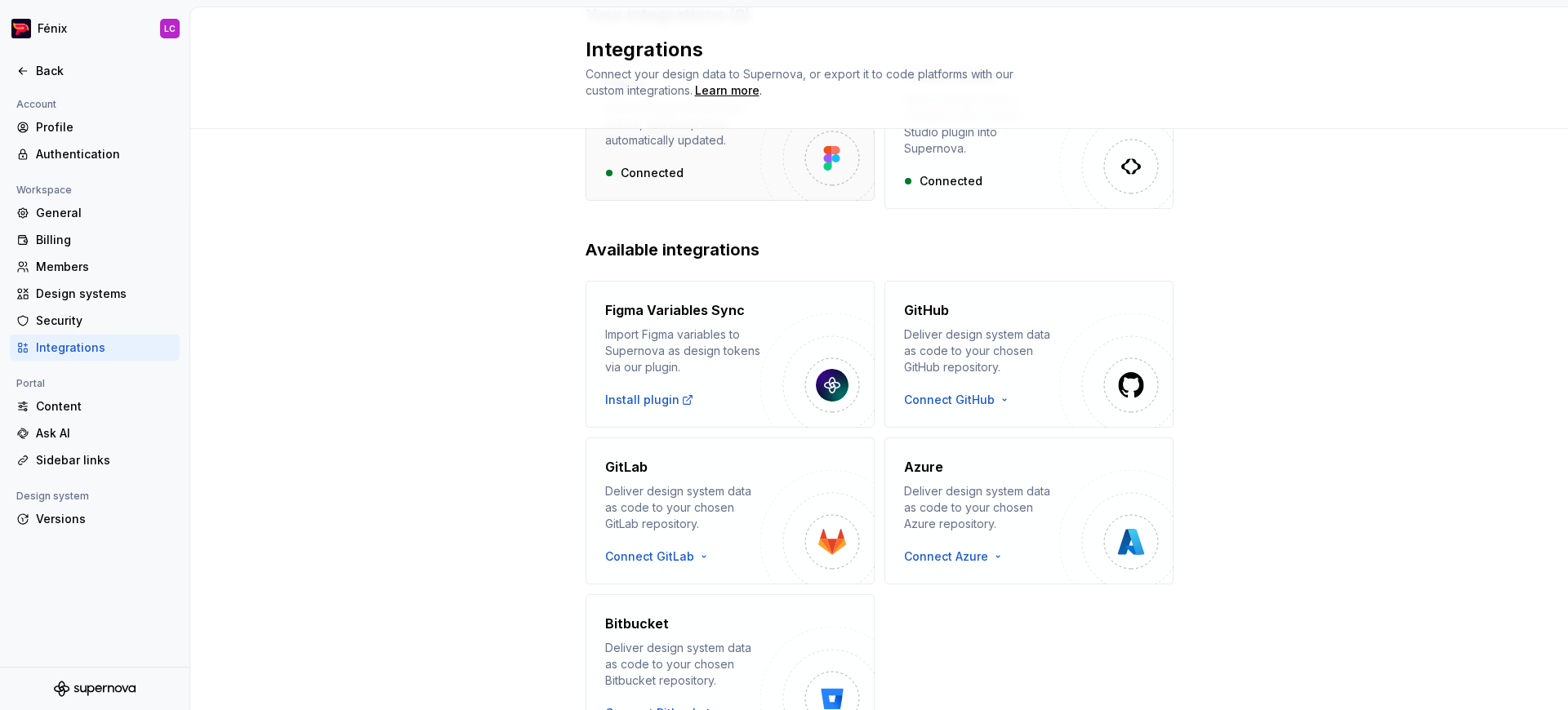
scroll to position [231, 0]
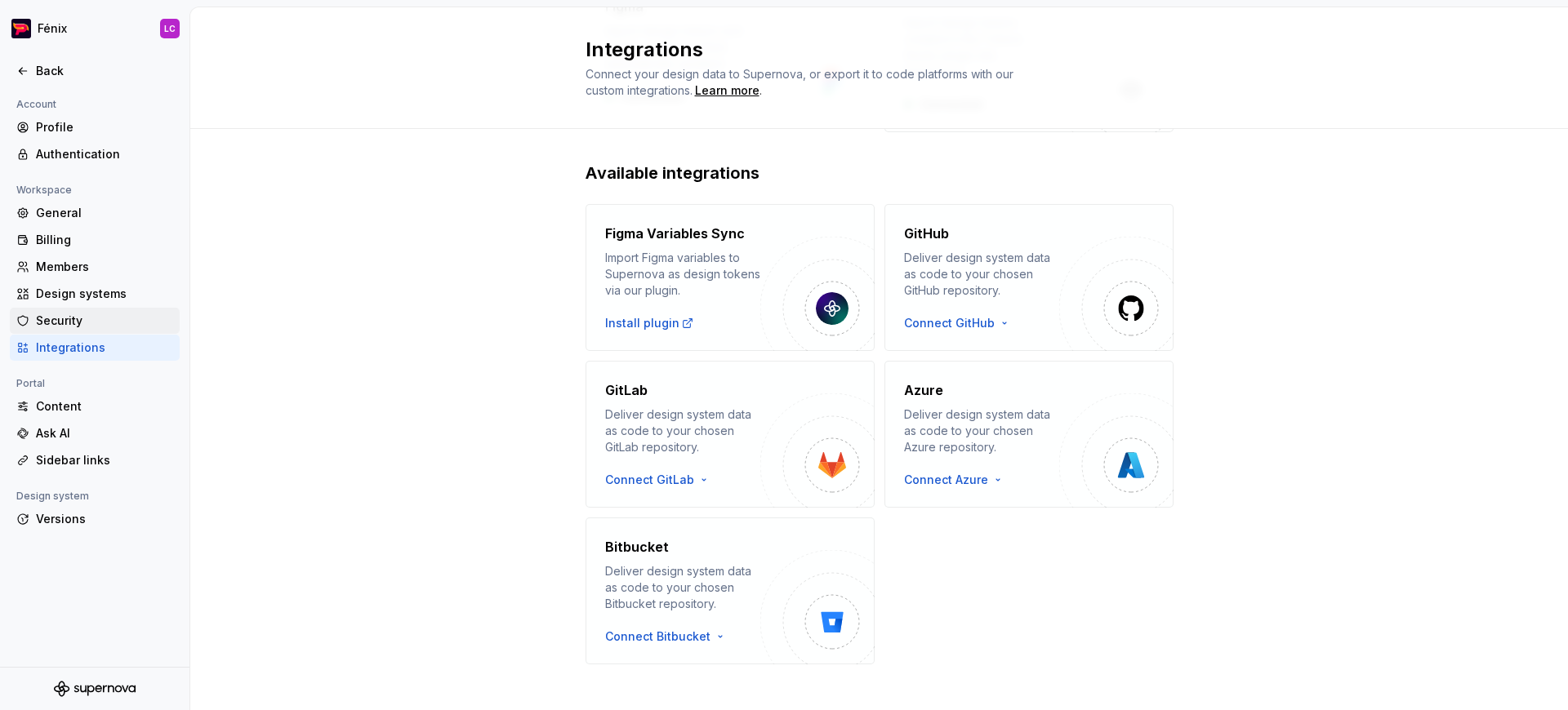
click at [122, 313] on div "Security" at bounding box center [104, 321] width 137 height 17
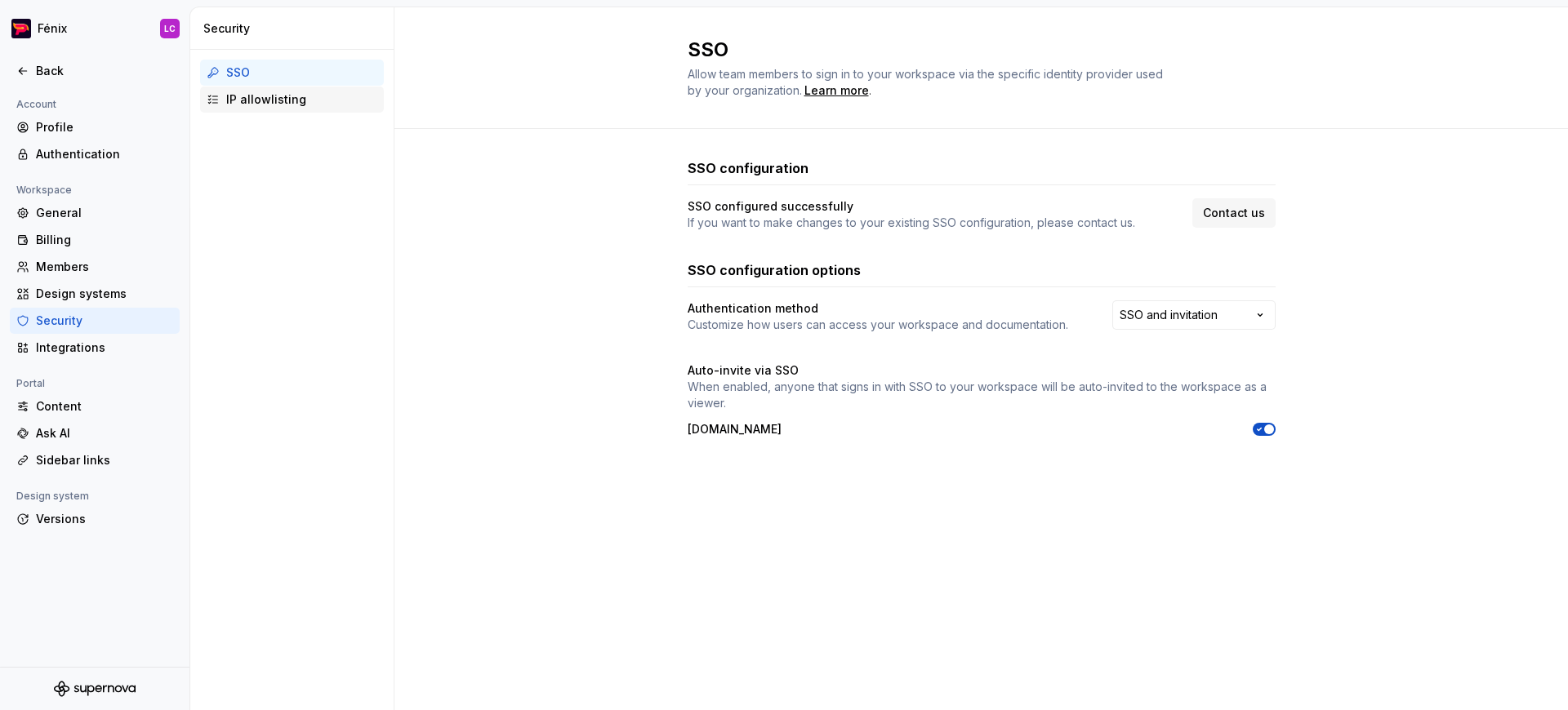
click at [314, 104] on div "IP allowlisting" at bounding box center [301, 100] width 151 height 17
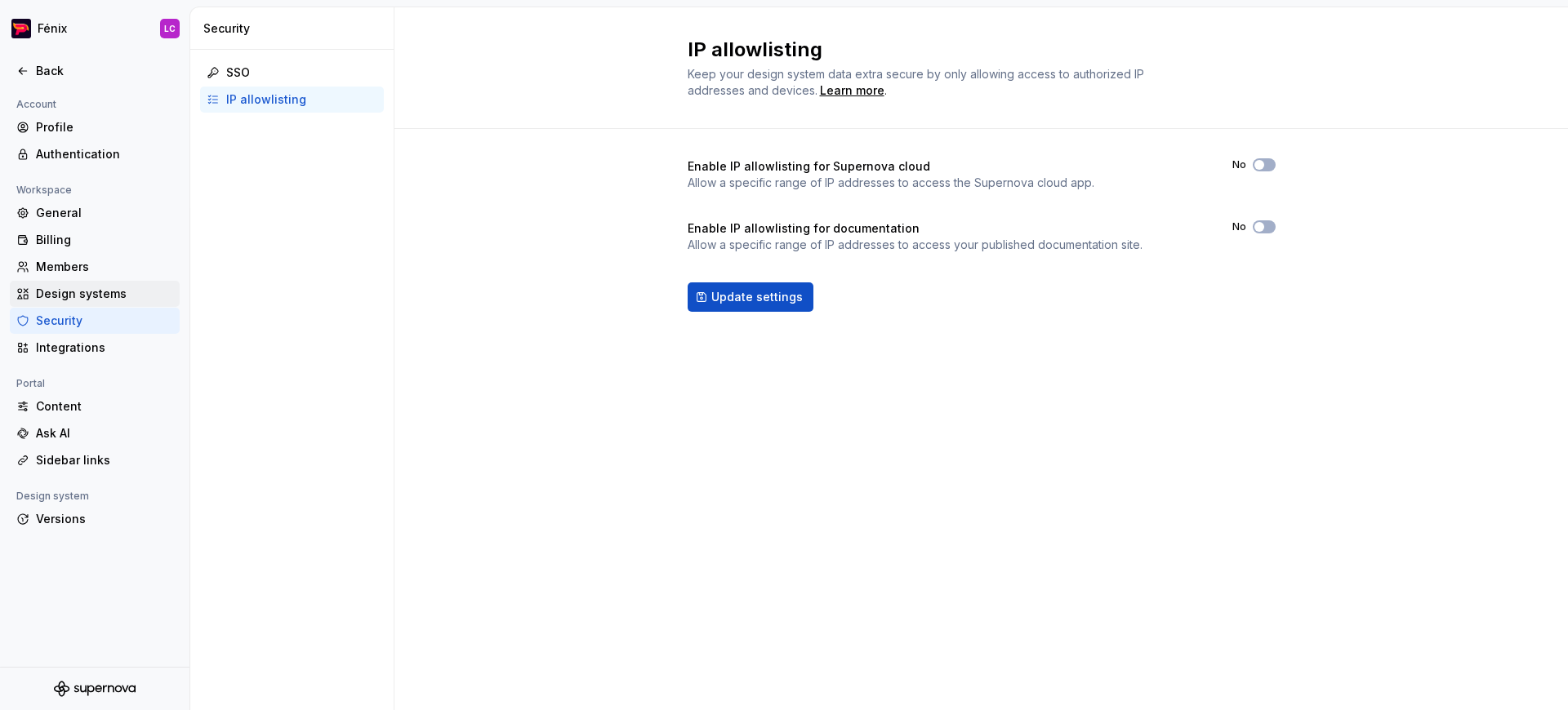
click at [80, 300] on div "Design systems" at bounding box center [104, 294] width 137 height 17
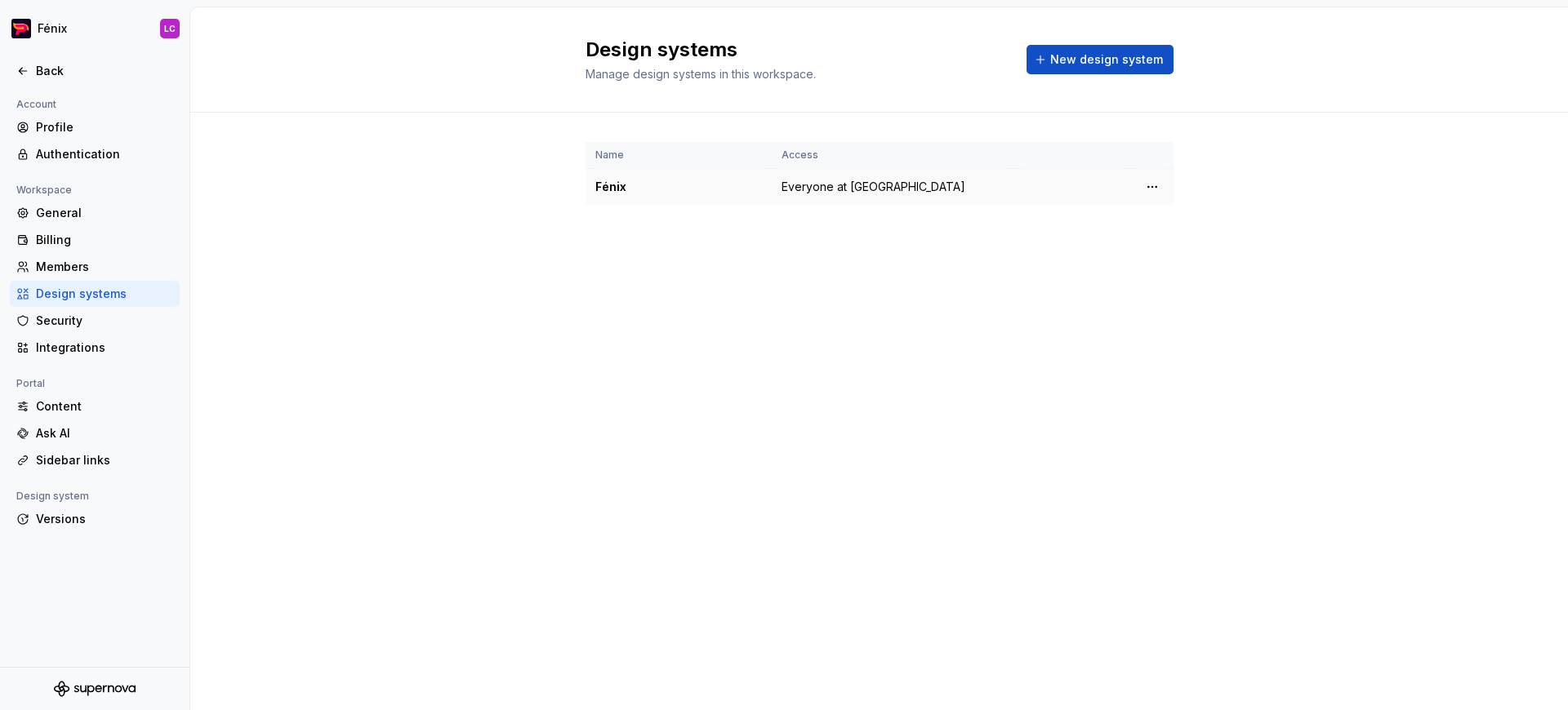
click at [622, 187] on div "Fénix" at bounding box center [678, 187] width 166 height 17
click at [68, 213] on div "General" at bounding box center [104, 213] width 137 height 17
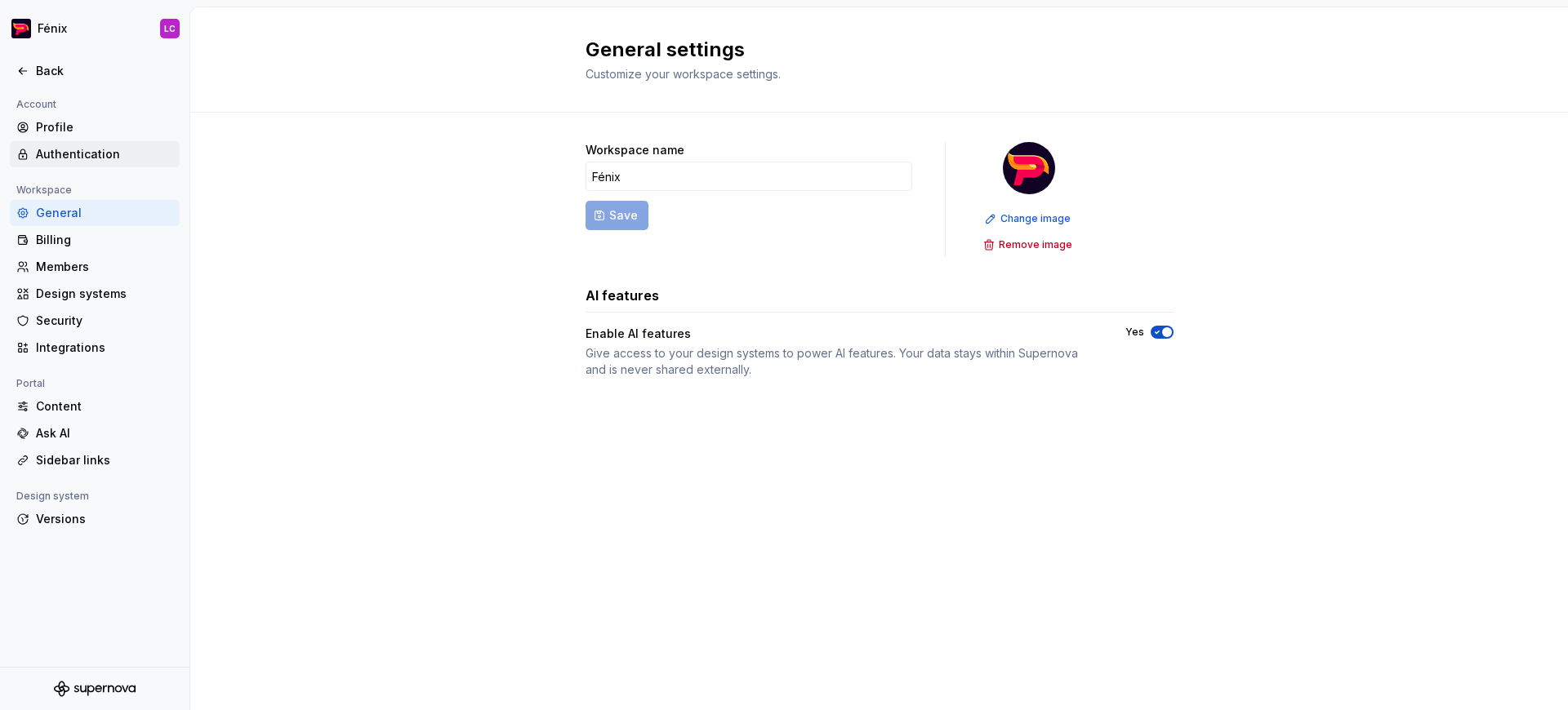
click at [85, 156] on div "Authentication" at bounding box center [104, 154] width 137 height 17
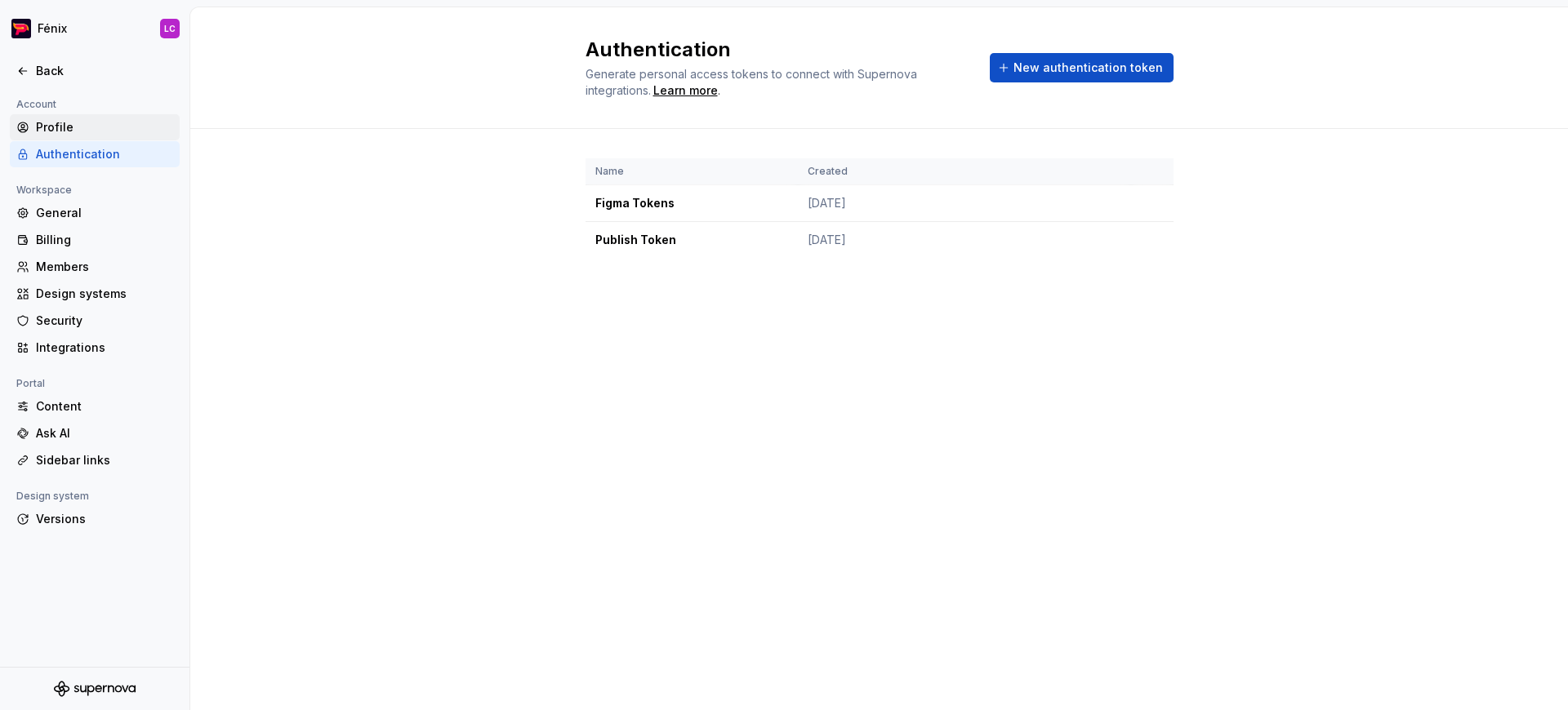
click at [94, 130] on div "Profile" at bounding box center [104, 128] width 137 height 17
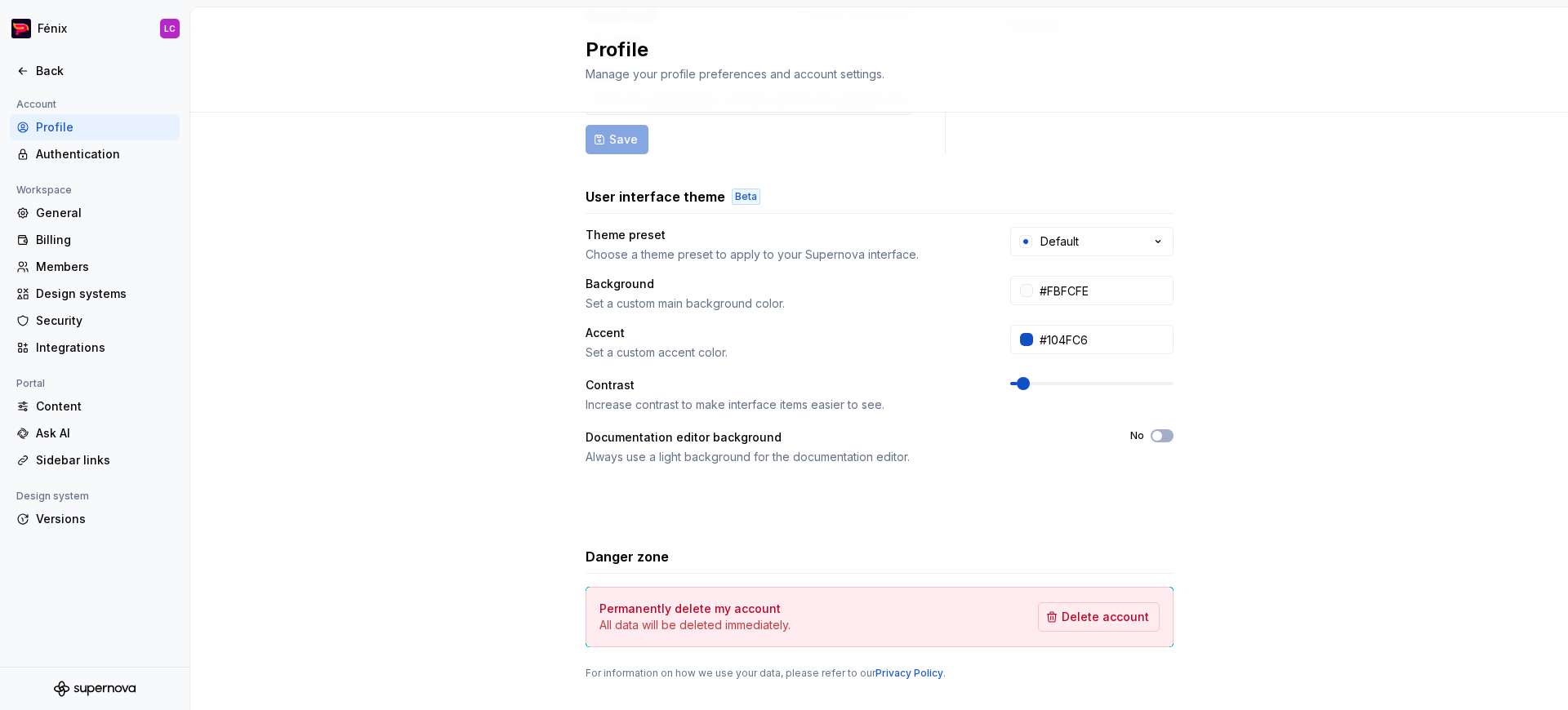
scroll to position [225, 0]
